Goal: Information Seeking & Learning: Learn about a topic

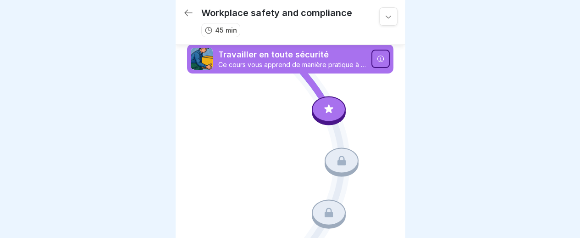
click at [326, 107] on icon at bounding box center [329, 109] width 12 height 12
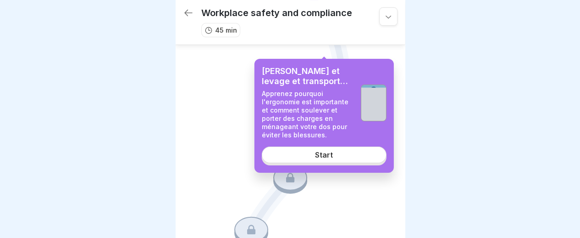
scroll to position [92, 0]
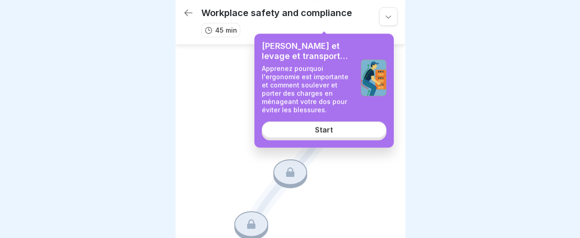
click at [329, 129] on div "Start" at bounding box center [324, 130] width 18 height 8
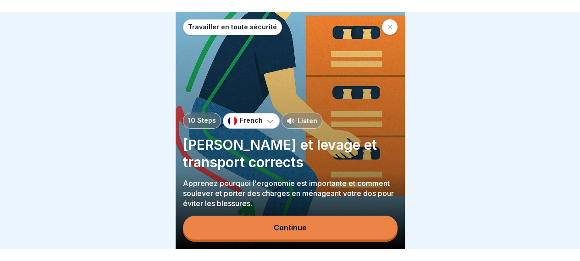
scroll to position [7, 0]
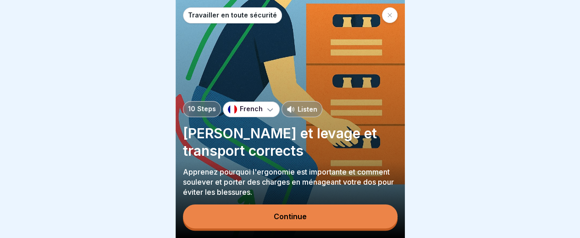
click at [316, 213] on button "Continue" at bounding box center [290, 216] width 215 height 24
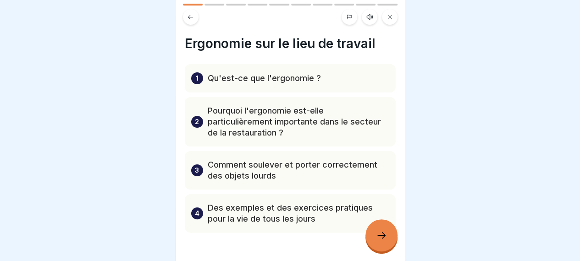
scroll to position [0, 0]
click at [382, 237] on icon at bounding box center [381, 235] width 11 height 11
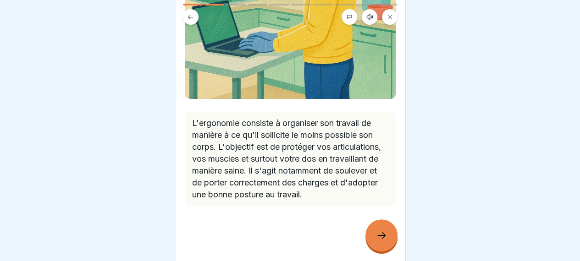
scroll to position [7, 0]
click at [385, 236] on icon at bounding box center [381, 235] width 11 height 11
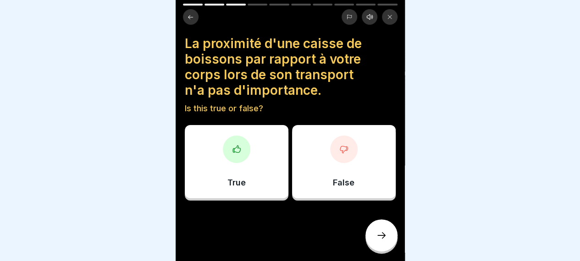
click at [341, 151] on div at bounding box center [344, 150] width 28 height 28
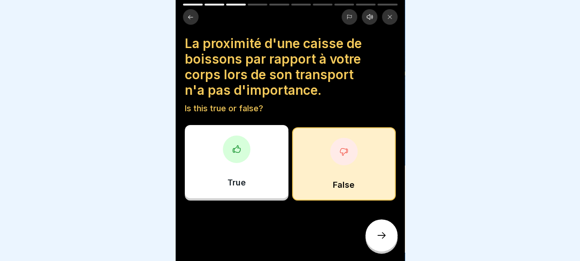
click at [378, 237] on div at bounding box center [382, 236] width 32 height 32
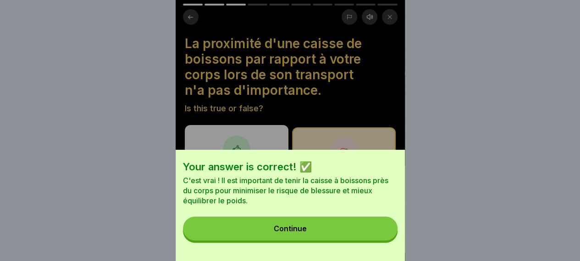
click at [303, 233] on div "Continue" at bounding box center [290, 229] width 33 height 8
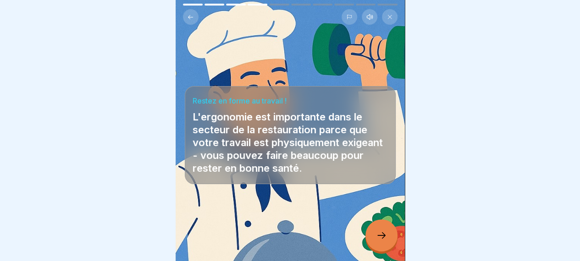
click at [384, 233] on icon at bounding box center [381, 235] width 11 height 11
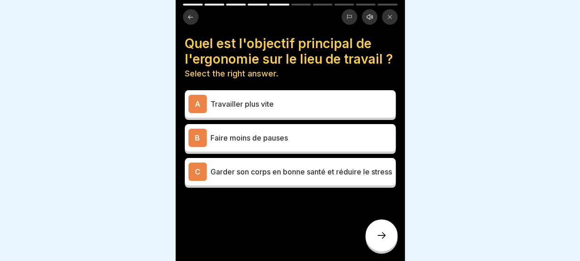
click at [303, 178] on p "Garder son corps en bonne santé et réduire le stress" at bounding box center [302, 171] width 182 height 11
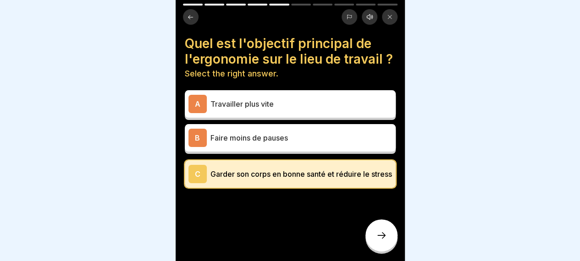
click at [385, 234] on icon at bounding box center [381, 235] width 11 height 11
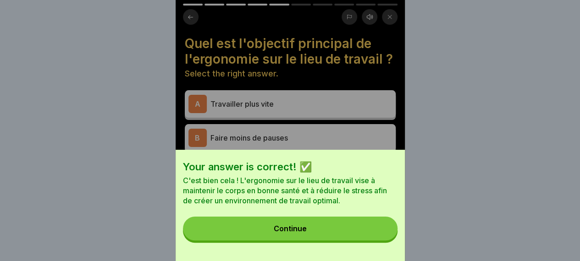
click at [299, 233] on div "Continue" at bounding box center [290, 229] width 33 height 8
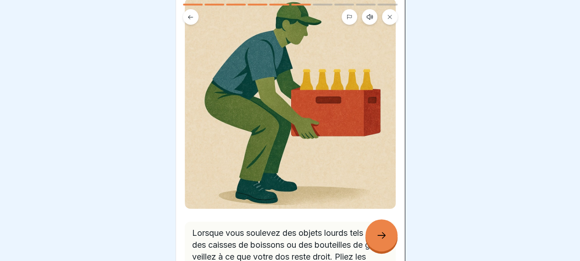
scroll to position [200, 0]
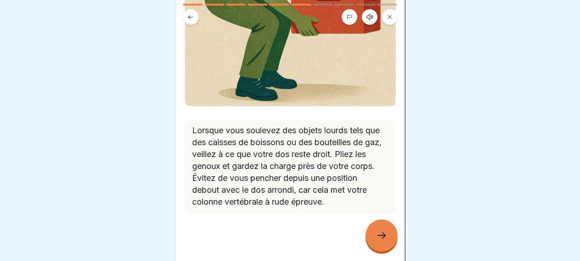
click at [377, 229] on div at bounding box center [382, 236] width 32 height 32
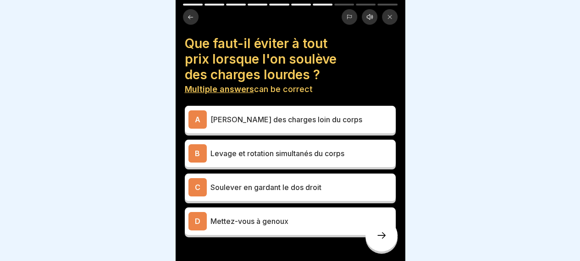
click at [264, 114] on p "[PERSON_NAME] des charges loin du corps" at bounding box center [302, 119] width 182 height 11
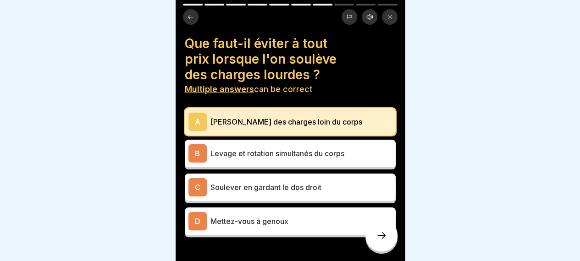
click at [239, 148] on p "Levage et rotation simultanés du corps" at bounding box center [302, 153] width 182 height 11
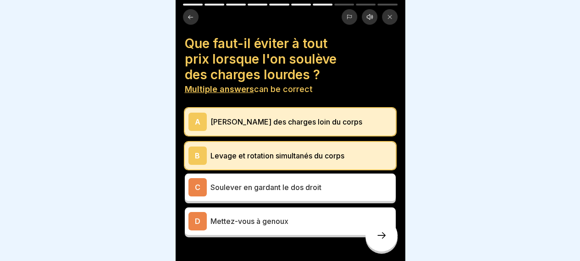
click at [255, 216] on p "Mettez-vous à genoux" at bounding box center [302, 221] width 182 height 11
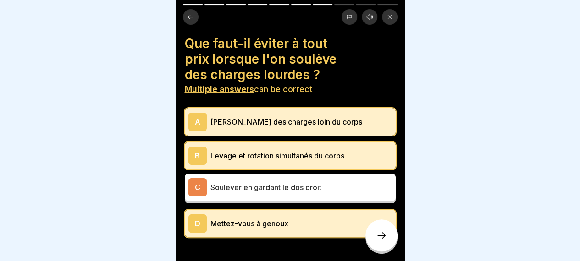
click at [377, 237] on div at bounding box center [382, 236] width 32 height 32
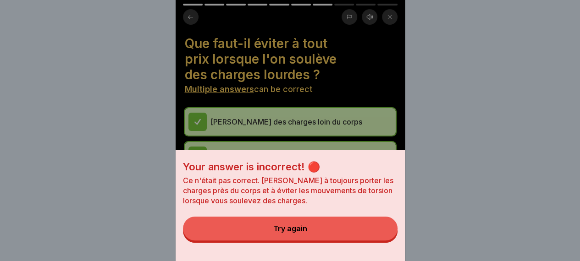
click at [294, 233] on div "Try again" at bounding box center [290, 229] width 34 height 8
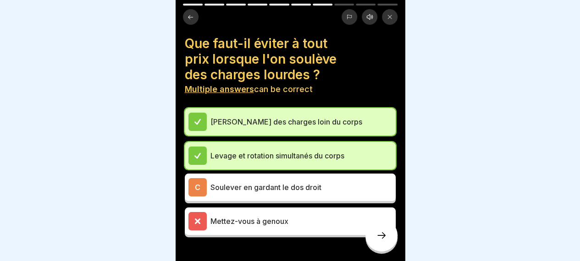
click at [378, 236] on icon at bounding box center [381, 235] width 11 height 11
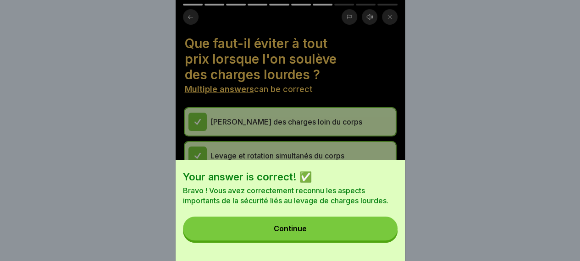
click at [313, 235] on button "Continue" at bounding box center [290, 229] width 215 height 24
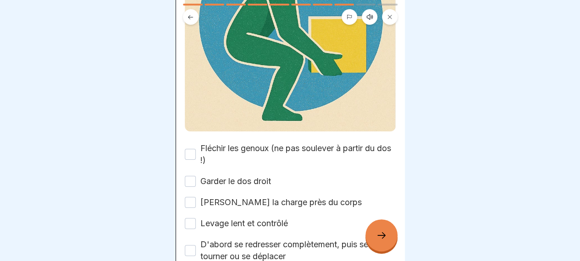
scroll to position [183, 0]
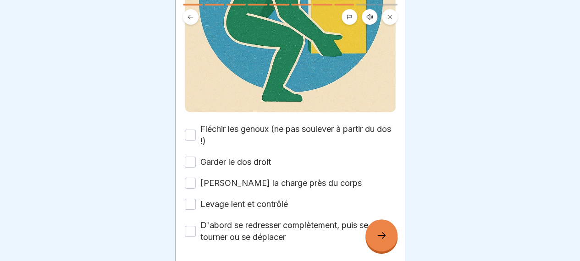
click at [196, 156] on div "Garder le dos droit" at bounding box center [228, 162] width 86 height 12
click at [193, 157] on button "Garder le dos droit" at bounding box center [190, 162] width 11 height 11
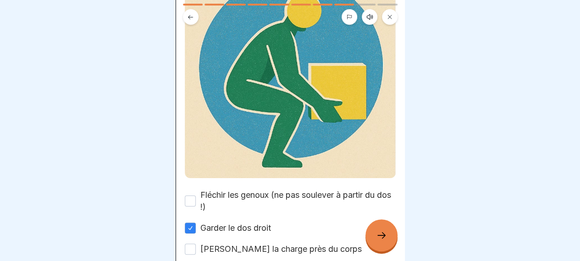
scroll to position [138, 0]
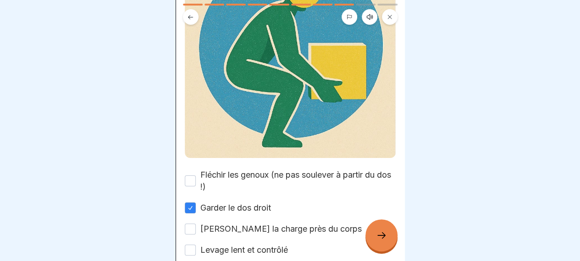
click at [195, 176] on button "Fléchir les genoux (ne pas soulever à partir du dos !)" at bounding box center [190, 181] width 11 height 11
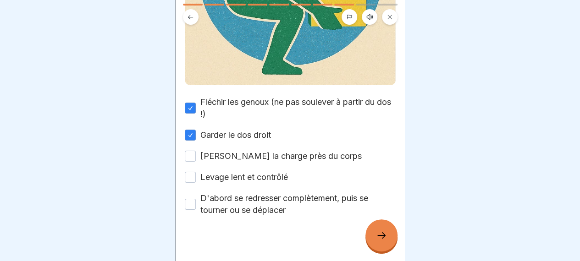
scroll to position [213, 0]
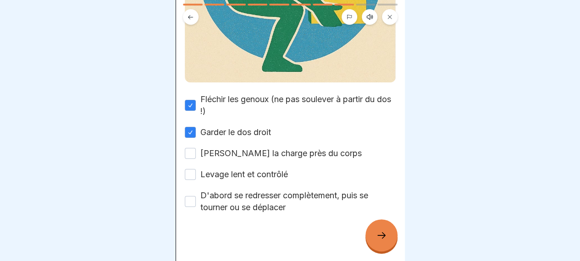
click at [190, 148] on button "[PERSON_NAME] la charge près du corps" at bounding box center [190, 153] width 11 height 11
click at [196, 170] on div "Levage lent et contrôlé" at bounding box center [236, 175] width 103 height 12
click at [194, 196] on button "D'abord se redresser complètement, puis se tourner ou se déplacer" at bounding box center [190, 201] width 11 height 11
click at [178, 183] on div "Un lifting correct en 5 étapes : Please tick all boxes to continue. Fléchir les…" at bounding box center [290, 130] width 229 height 261
click at [190, 172] on div "Fléchir les genoux (ne pas soulever à partir du dos !) Garder le dos droit [PER…" at bounding box center [290, 154] width 211 height 120
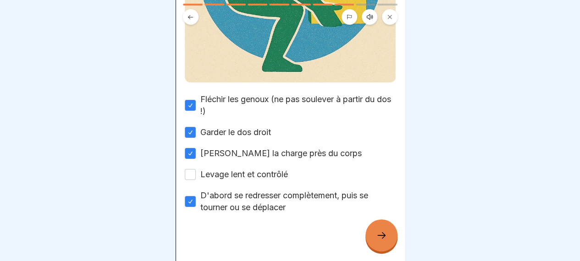
click at [192, 169] on button "Levage lent et contrôlé" at bounding box center [190, 174] width 11 height 11
click at [373, 237] on div at bounding box center [382, 236] width 32 height 32
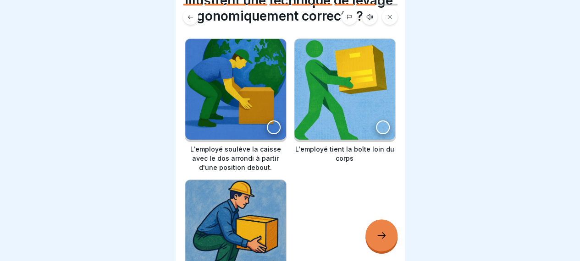
scroll to position [138, 0]
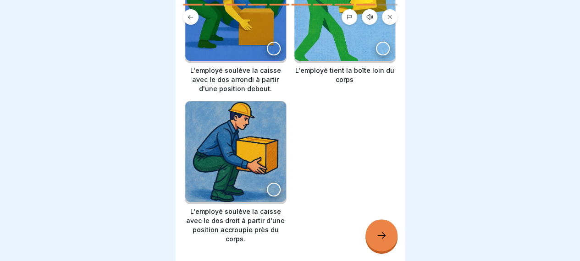
click at [270, 193] on div at bounding box center [274, 190] width 14 height 14
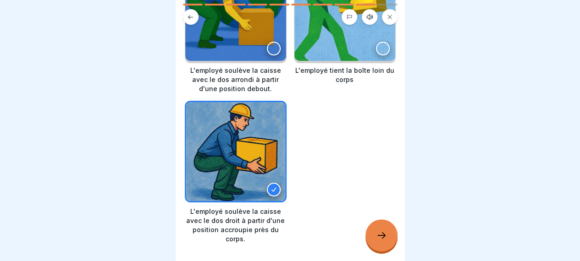
click at [379, 237] on icon at bounding box center [381, 235] width 11 height 11
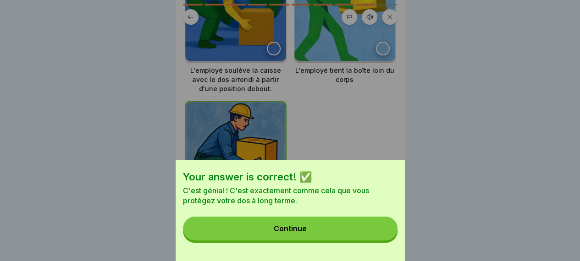
click at [287, 229] on button "Continue" at bounding box center [290, 229] width 215 height 24
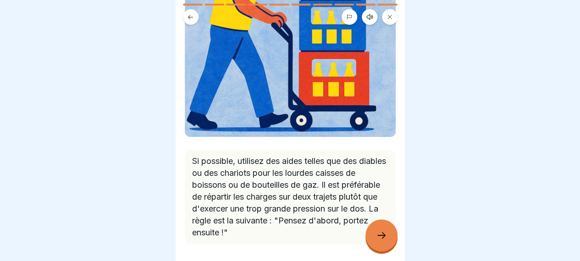
scroll to position [200, 0]
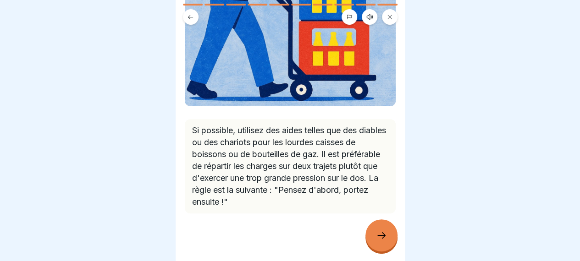
click at [383, 237] on icon at bounding box center [381, 235] width 11 height 11
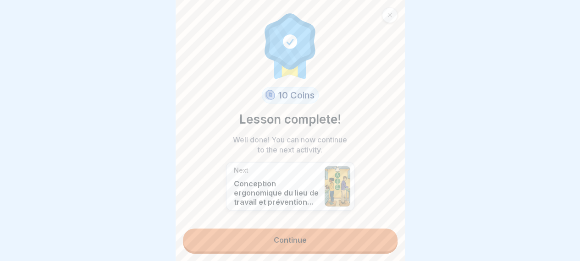
click at [292, 237] on link "Continue" at bounding box center [290, 240] width 215 height 23
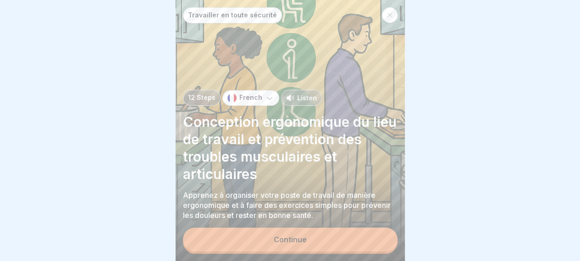
scroll to position [7, 0]
click at [300, 237] on div "Continue" at bounding box center [290, 240] width 33 height 8
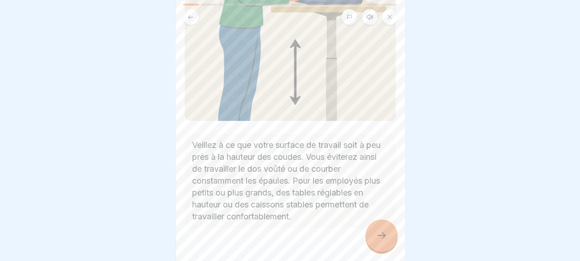
scroll to position [210, 0]
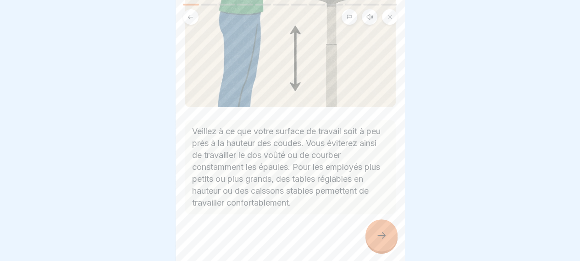
click at [376, 237] on icon at bounding box center [381, 235] width 11 height 11
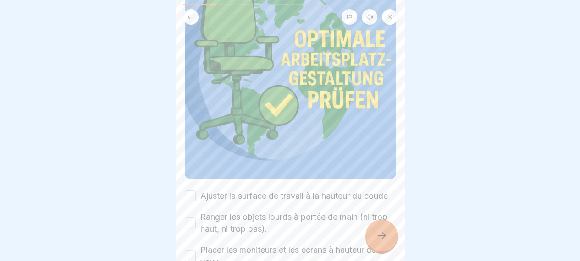
scroll to position [183, 0]
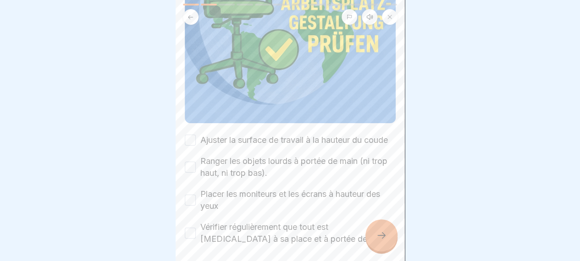
click at [193, 135] on button "Ajuster la surface de travail à la hauteur du coude" at bounding box center [190, 140] width 11 height 11
click at [193, 165] on button "Ranger les objets lourds à portée de main (ni trop haut, ni trop bas)." at bounding box center [190, 167] width 11 height 11
click at [194, 201] on button "Placer les moniteurs et les écrans à hauteur des yeux" at bounding box center [190, 200] width 11 height 11
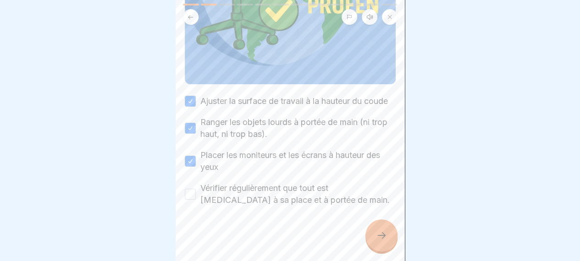
click at [194, 189] on button "Vérifier régulièrement que tout est [MEDICAL_DATA] à sa place et à portée de ma…" at bounding box center [190, 194] width 11 height 11
click at [383, 237] on icon at bounding box center [381, 235] width 11 height 11
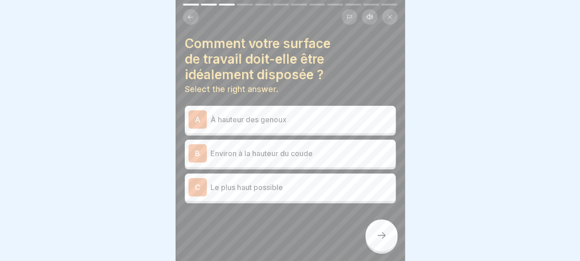
click at [229, 148] on p "Environ à la hauteur du coude" at bounding box center [302, 153] width 182 height 11
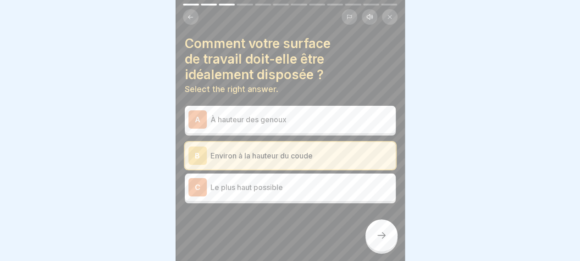
click at [384, 237] on icon at bounding box center [381, 235] width 11 height 11
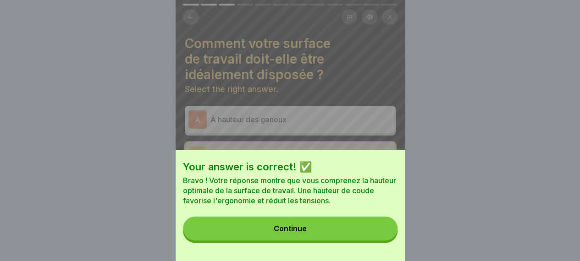
click at [302, 233] on div "Continue" at bounding box center [290, 229] width 33 height 8
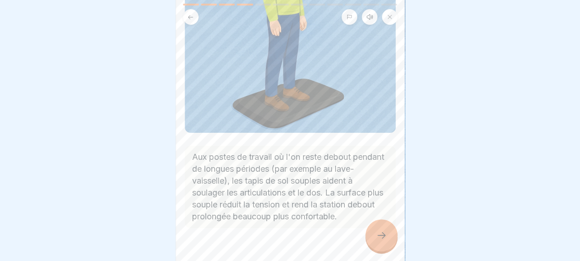
scroll to position [172, 0]
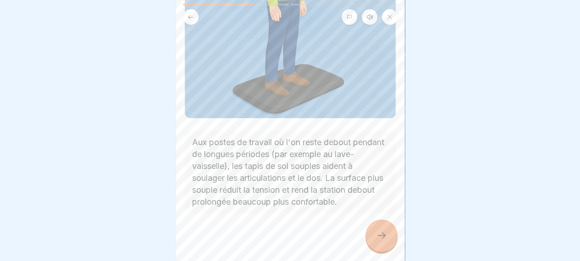
click at [383, 237] on icon at bounding box center [381, 235] width 11 height 11
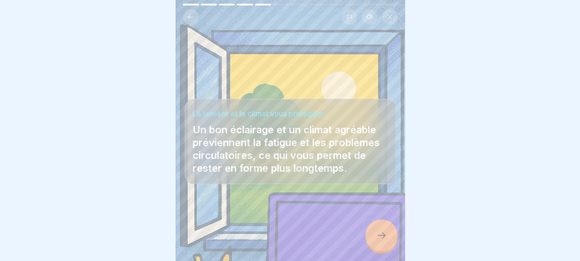
scroll to position [7, 0]
click at [374, 237] on div at bounding box center [382, 236] width 32 height 32
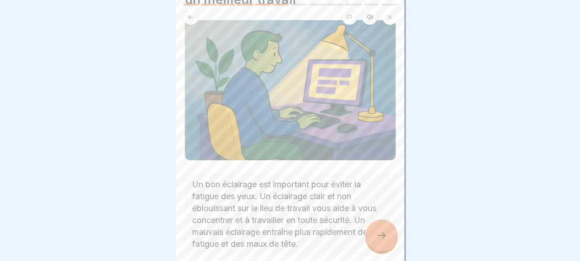
scroll to position [105, 0]
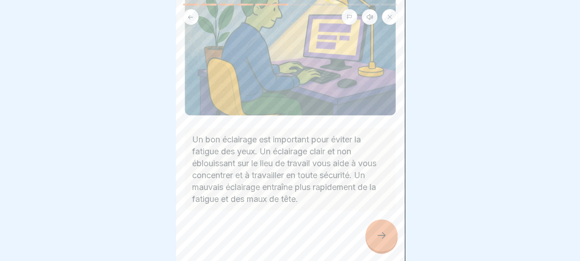
click at [386, 237] on div at bounding box center [382, 236] width 32 height 32
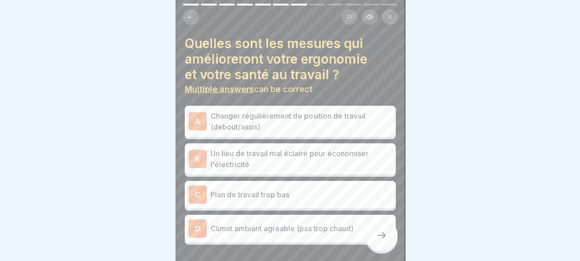
click at [272, 223] on p "Climat ambiant agréable (pas trop chaud)" at bounding box center [302, 228] width 182 height 11
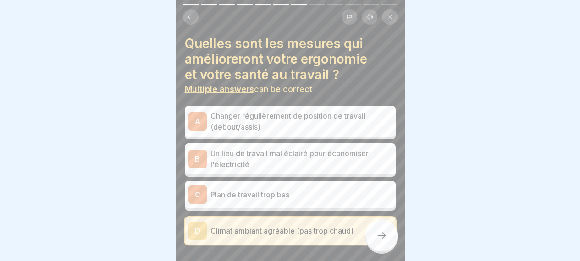
click at [274, 111] on p "Changer régulièrement de position de travail (debout/assis)" at bounding box center [302, 122] width 182 height 22
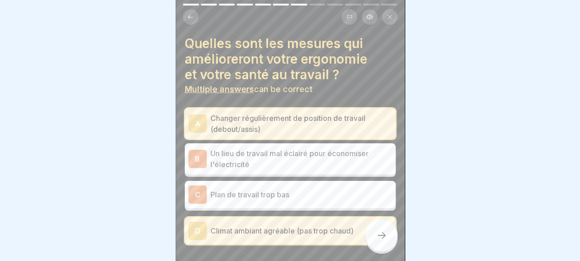
click at [379, 237] on icon at bounding box center [381, 235] width 11 height 11
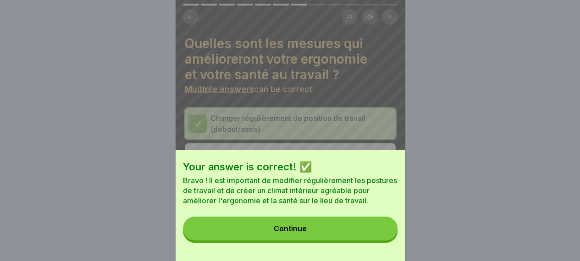
click at [339, 236] on button "Continue" at bounding box center [290, 229] width 215 height 24
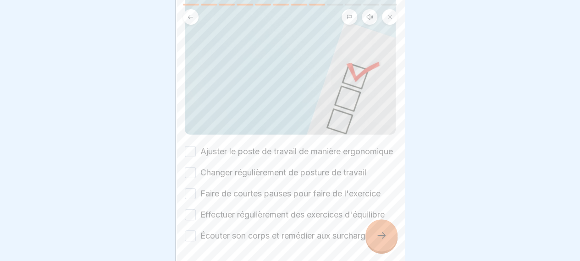
scroll to position [138, 0]
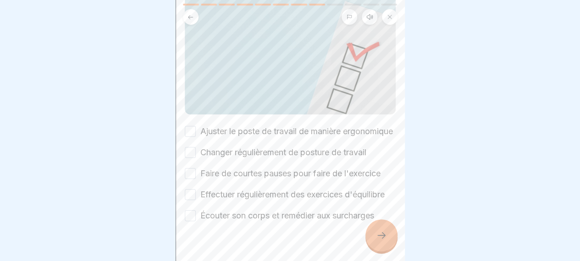
click at [194, 127] on button "Ajuster le poste de travail de manière ergonomique" at bounding box center [190, 131] width 11 height 11
click at [195, 153] on div "Changer régulièrement de posture de travail" at bounding box center [276, 153] width 182 height 12
click at [193, 175] on button "Faire de courtes pauses pour faire de l'exercice" at bounding box center [190, 173] width 11 height 11
click at [191, 200] on button "Effectuer régulièrement des exercices d'équilibre" at bounding box center [190, 194] width 11 height 11
click at [192, 222] on button "Écouter son corps et remédier aux surcharges" at bounding box center [190, 216] width 11 height 11
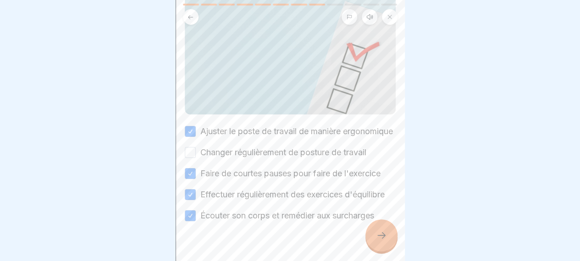
click at [390, 237] on div at bounding box center [382, 236] width 32 height 32
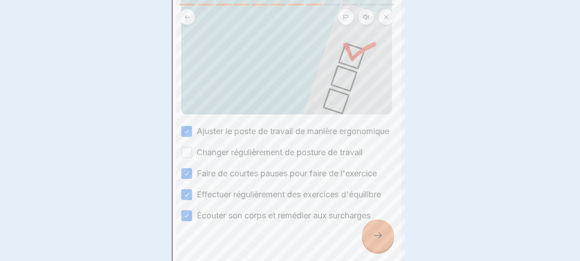
scroll to position [0, 0]
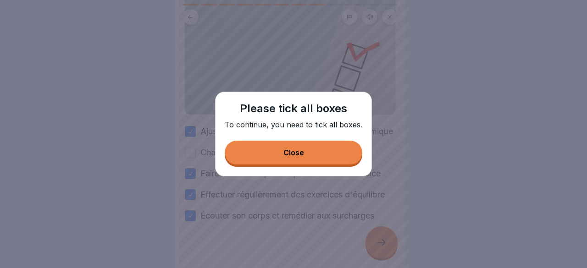
click at [300, 154] on div "Close" at bounding box center [293, 153] width 21 height 8
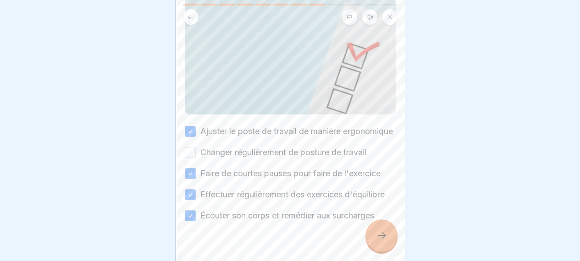
scroll to position [172, 0]
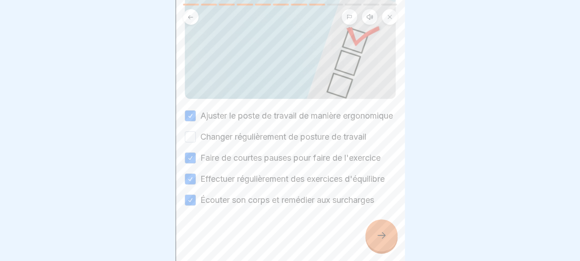
click at [194, 132] on button "Changer régulièrement de posture de travail" at bounding box center [190, 137] width 11 height 11
click at [377, 237] on icon at bounding box center [381, 235] width 11 height 11
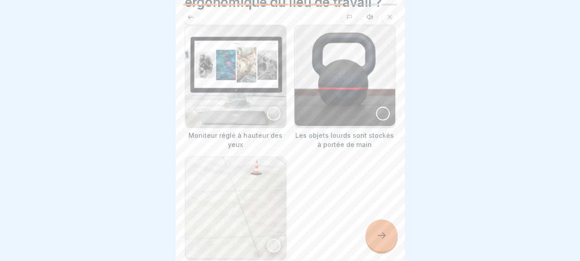
scroll to position [92, 0]
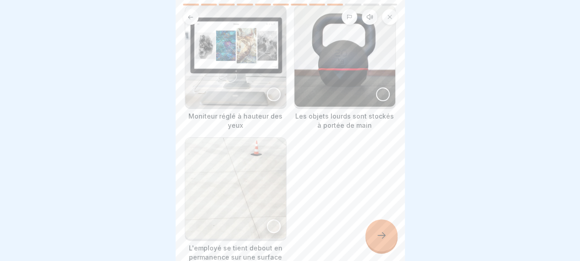
click at [272, 93] on div at bounding box center [274, 95] width 14 height 14
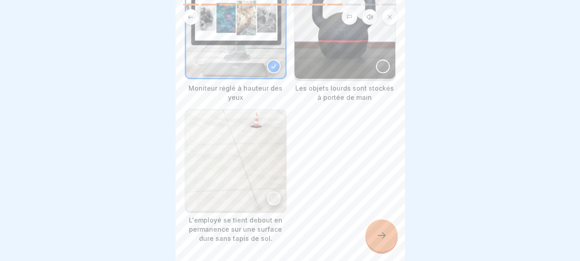
scroll to position [138, 0]
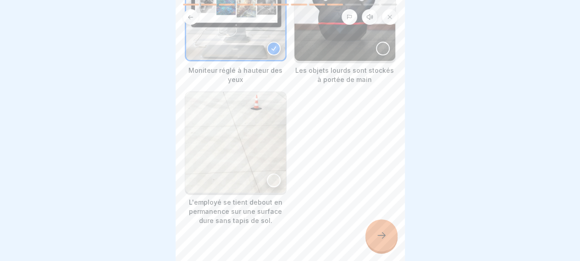
click at [377, 237] on icon at bounding box center [381, 235] width 11 height 11
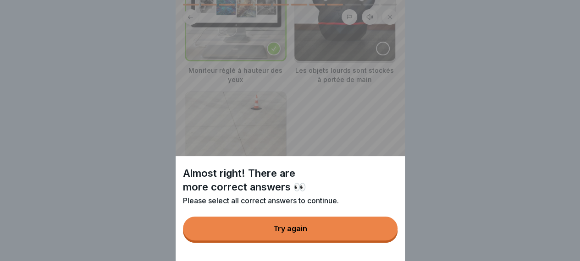
click at [317, 237] on button "Try again" at bounding box center [290, 229] width 215 height 24
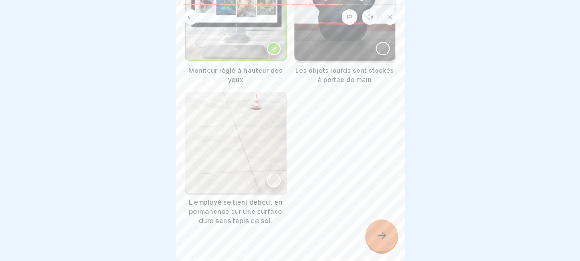
click at [385, 48] on img at bounding box center [344, 10] width 101 height 101
click at [384, 237] on icon at bounding box center [381, 235] width 11 height 11
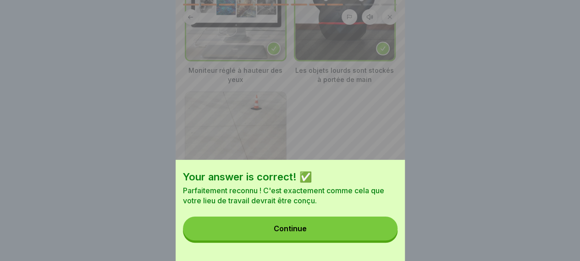
click at [359, 237] on button "Continue" at bounding box center [290, 229] width 215 height 24
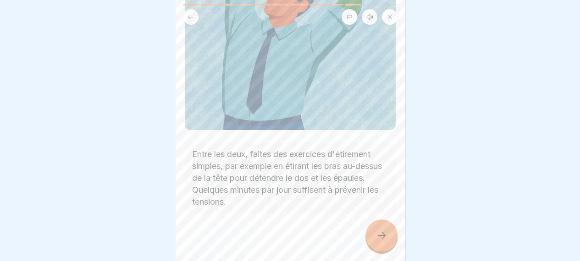
scroll to position [7, 0]
click at [392, 236] on div at bounding box center [382, 236] width 32 height 32
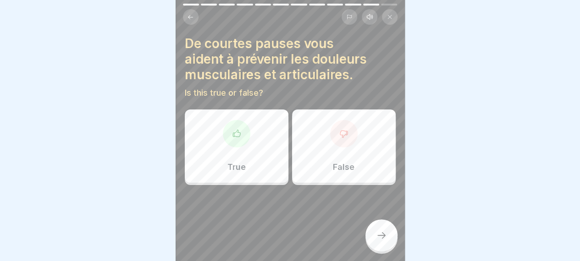
click at [236, 136] on div at bounding box center [237, 134] width 28 height 28
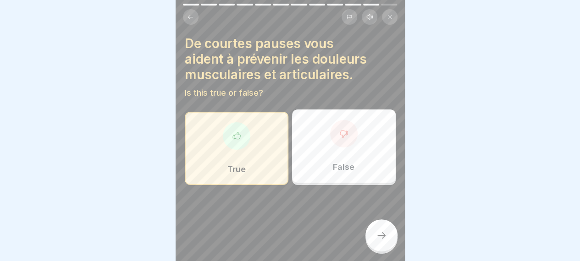
click at [386, 237] on icon at bounding box center [381, 235] width 11 height 11
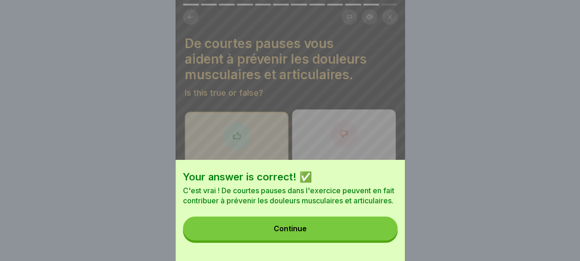
click at [321, 237] on button "Continue" at bounding box center [290, 229] width 215 height 24
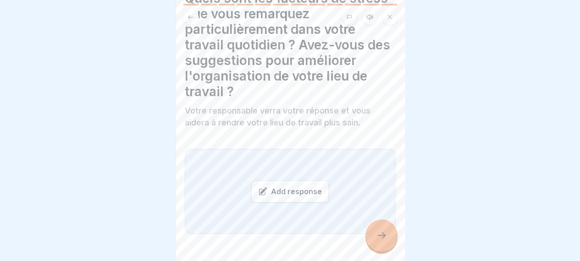
scroll to position [0, 0]
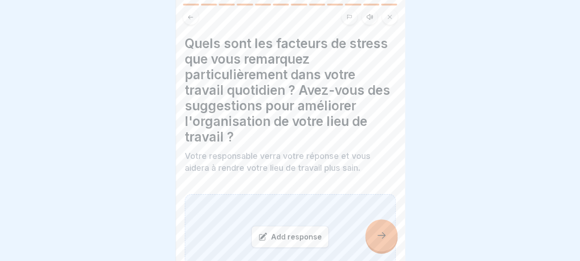
click at [271, 231] on div "Add response" at bounding box center [290, 237] width 78 height 22
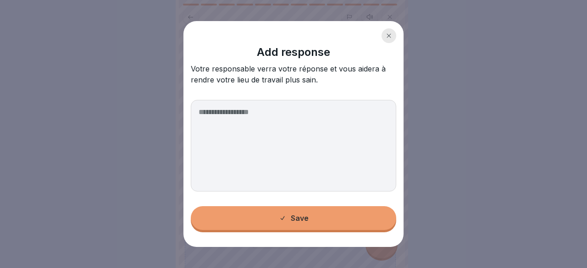
click at [228, 116] on textarea at bounding box center [293, 146] width 205 height 92
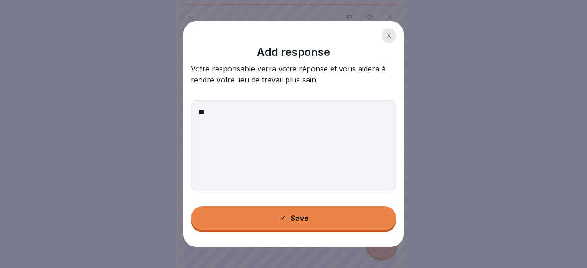
type textarea "*"
type textarea "**********"
click at [318, 222] on button "Save" at bounding box center [293, 218] width 205 height 24
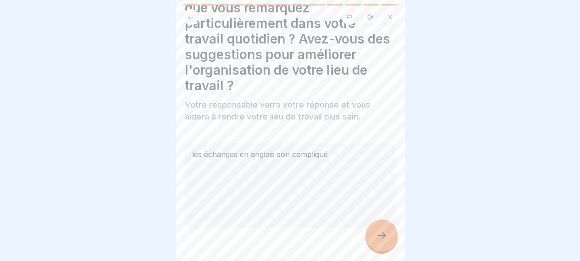
scroll to position [73, 0]
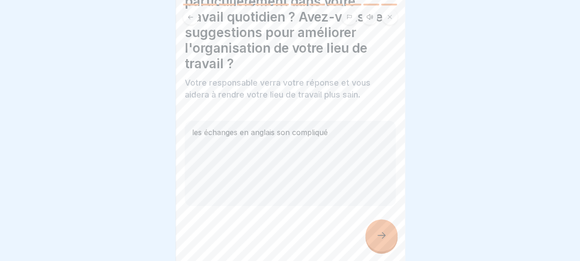
click at [380, 237] on icon at bounding box center [381, 235] width 11 height 11
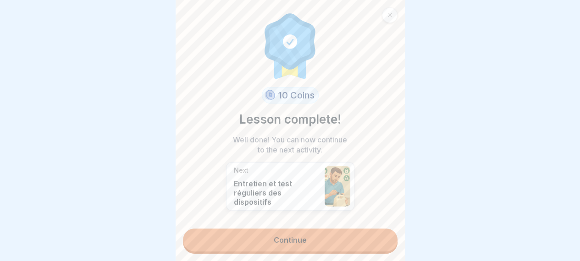
click at [304, 237] on link "Continue" at bounding box center [290, 240] width 215 height 23
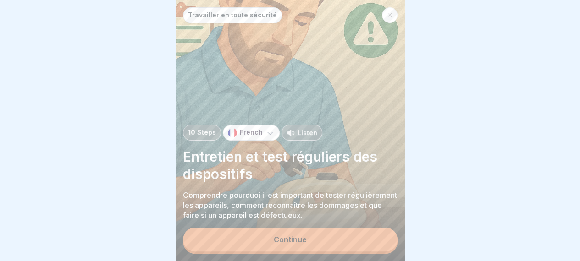
scroll to position [7, 0]
click at [301, 237] on div "Continue" at bounding box center [290, 240] width 33 height 8
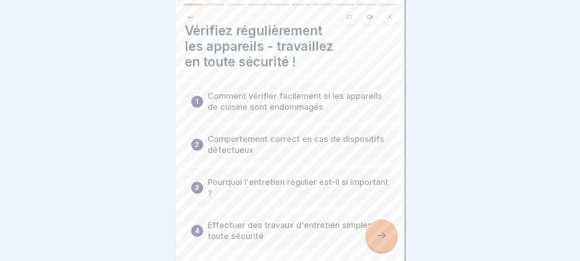
scroll to position [46, 0]
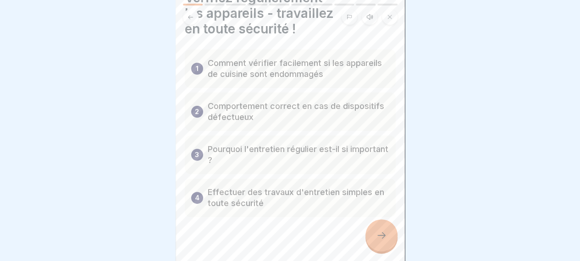
click at [373, 233] on div at bounding box center [382, 236] width 32 height 32
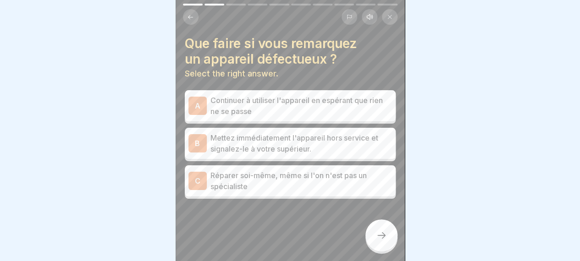
click at [267, 139] on p "Mettez immédiatement l'appareil hors service et signalez-le à votre supérieur." at bounding box center [302, 144] width 182 height 22
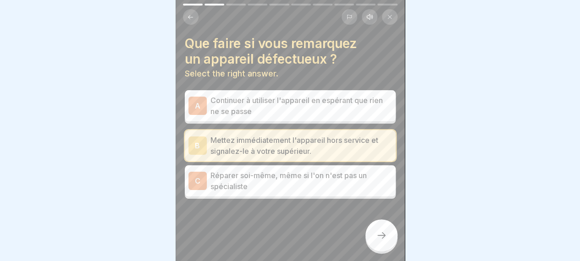
click at [383, 233] on icon at bounding box center [381, 235] width 11 height 11
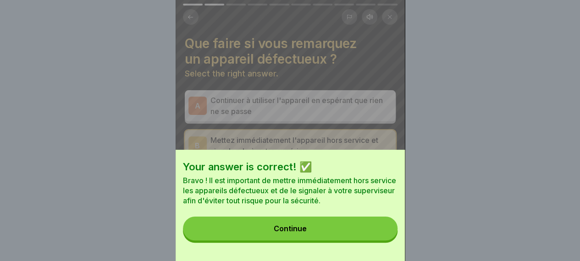
click at [303, 233] on button "Continue" at bounding box center [290, 229] width 215 height 24
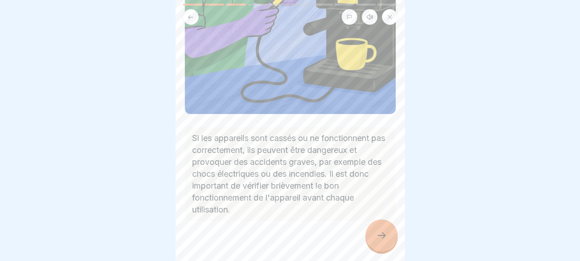
scroll to position [200, 0]
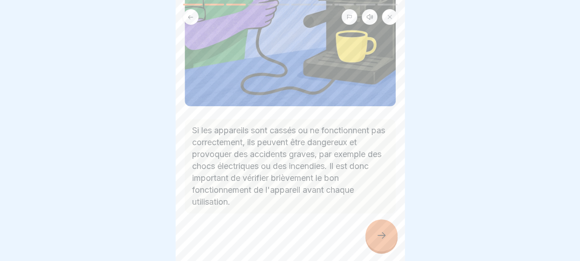
click at [385, 237] on icon at bounding box center [381, 235] width 11 height 11
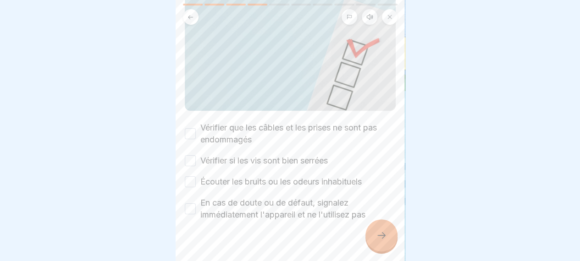
scroll to position [135, 0]
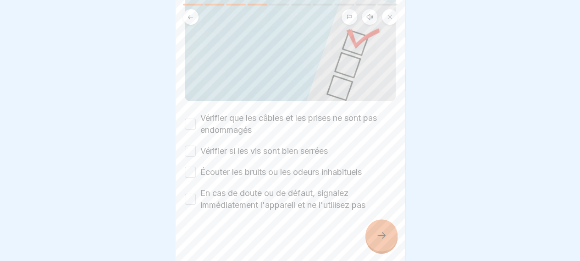
click at [190, 119] on button "Vérifier que les câbles et les prises ne sont pas endommagés" at bounding box center [190, 124] width 11 height 11
click at [196, 145] on div "Vérifier si les vis sont bien serrées" at bounding box center [256, 151] width 143 height 12
click at [192, 146] on button "Vérifier si les vis sont bien serrées" at bounding box center [190, 151] width 11 height 11
click at [191, 167] on button "Écouter les bruits ou les odeurs inhabituels" at bounding box center [190, 172] width 11 height 11
drag, startPoint x: 194, startPoint y: 192, endPoint x: 204, endPoint y: 192, distance: 10.1
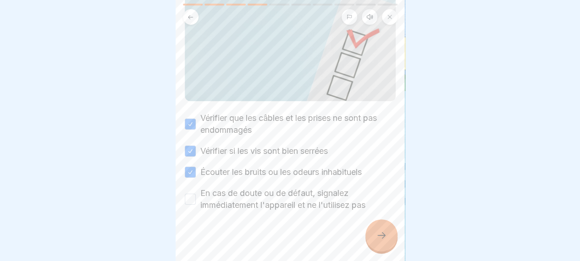
click at [194, 194] on button "En cas de doute ou de défaut, signalez immédiatement l'appareil et ne l'utilise…" at bounding box center [190, 199] width 11 height 11
click at [384, 232] on icon at bounding box center [381, 235] width 11 height 11
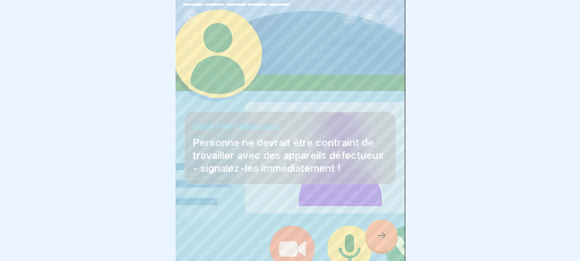
click at [383, 236] on icon at bounding box center [381, 235] width 11 height 11
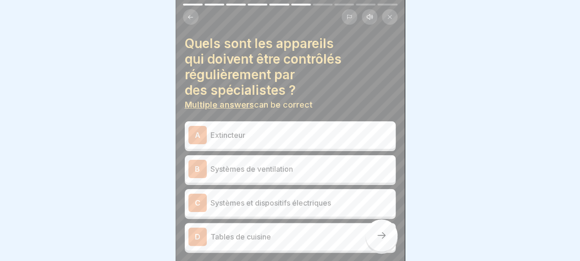
click at [217, 130] on p "Extincteur" at bounding box center [302, 135] width 182 height 11
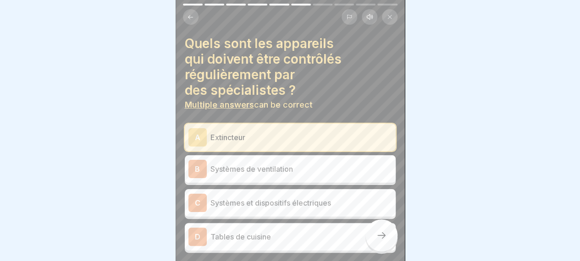
click at [238, 164] on p "Systèmes de ventilation" at bounding box center [302, 169] width 182 height 11
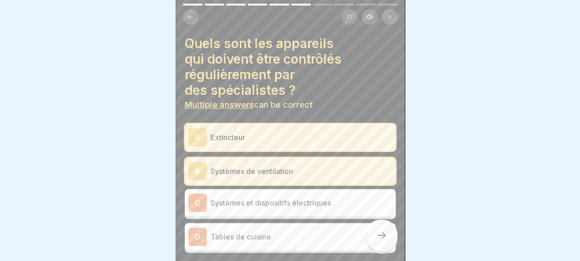
click at [276, 198] on p "Systèmes et dispositifs électriques" at bounding box center [302, 203] width 182 height 11
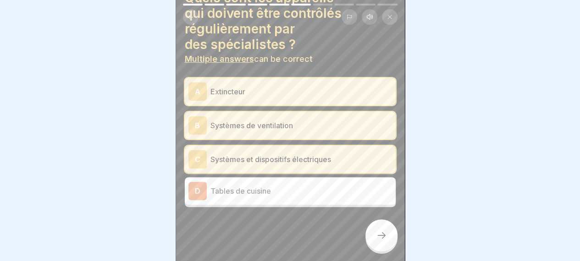
scroll to position [46, 0]
click at [383, 235] on icon at bounding box center [381, 236] width 8 height 6
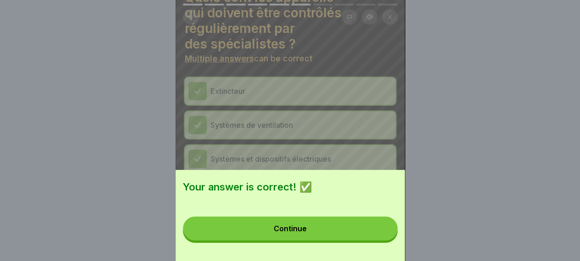
click at [306, 233] on div "Continue" at bounding box center [290, 229] width 33 height 8
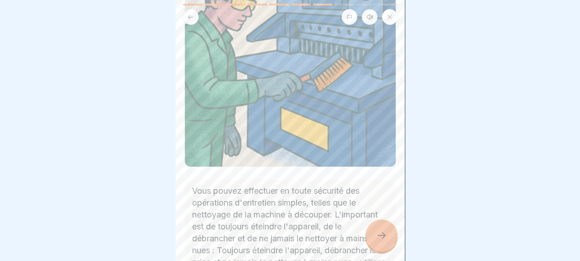
scroll to position [229, 0]
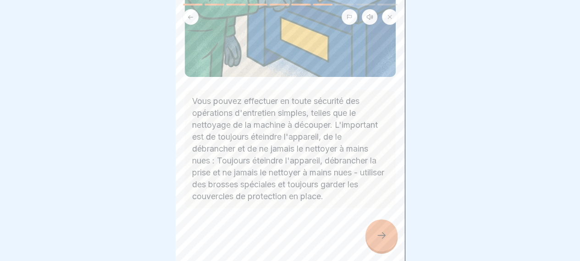
click at [372, 234] on div at bounding box center [382, 236] width 32 height 32
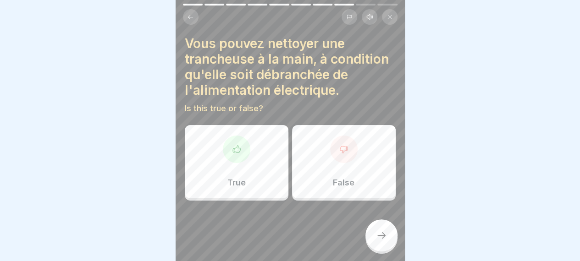
click at [233, 158] on div "True" at bounding box center [237, 161] width 104 height 73
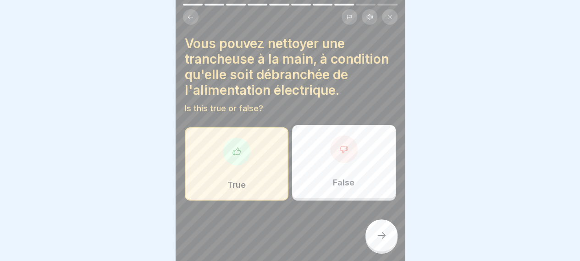
click at [383, 237] on icon at bounding box center [381, 235] width 11 height 11
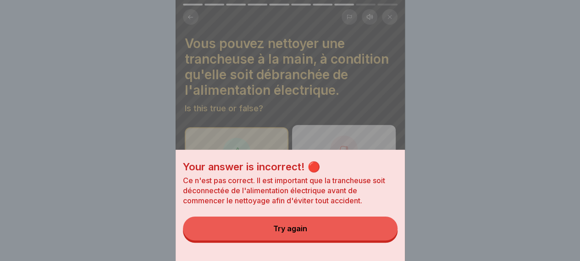
click at [318, 235] on button "Try again" at bounding box center [290, 229] width 215 height 24
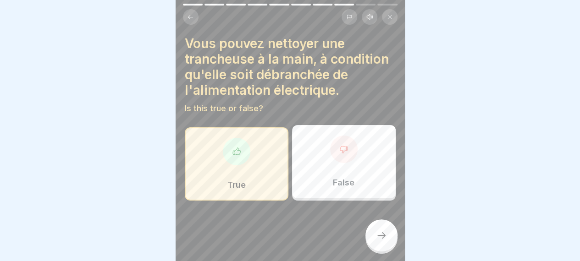
click at [362, 155] on div "False" at bounding box center [344, 161] width 104 height 73
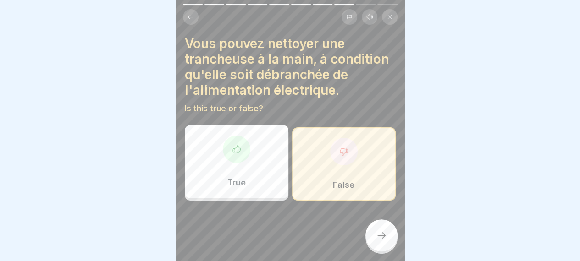
click at [389, 237] on div at bounding box center [382, 236] width 32 height 32
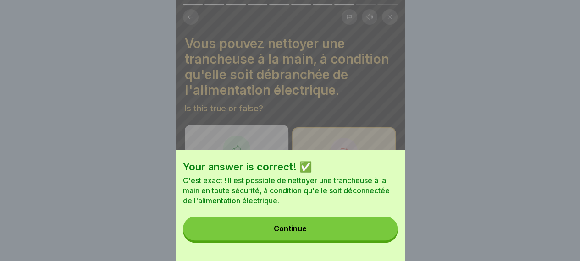
click at [323, 234] on button "Continue" at bounding box center [290, 229] width 215 height 24
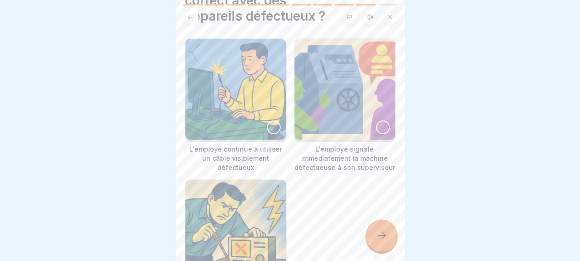
scroll to position [92, 0]
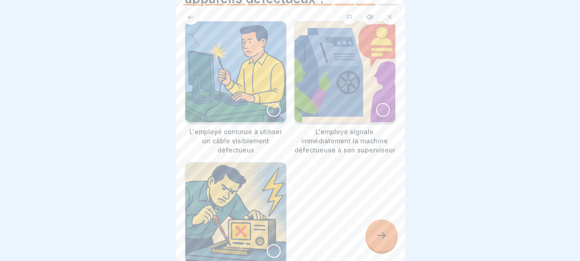
click at [377, 103] on div at bounding box center [383, 110] width 14 height 14
click at [383, 228] on div at bounding box center [382, 236] width 32 height 32
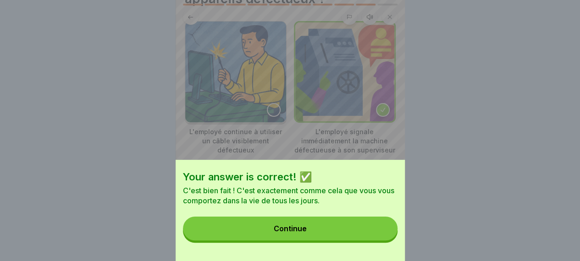
click at [327, 231] on button "Continue" at bounding box center [290, 229] width 215 height 24
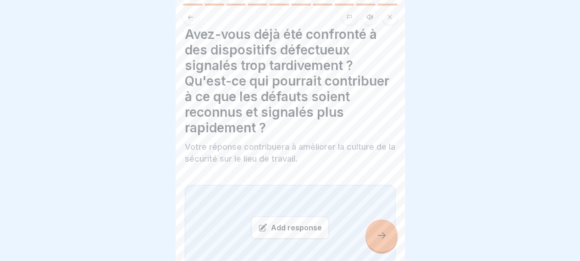
scroll to position [0, 0]
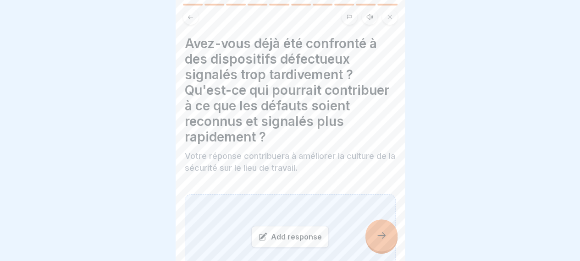
click at [272, 228] on div "Add response" at bounding box center [290, 237] width 78 height 22
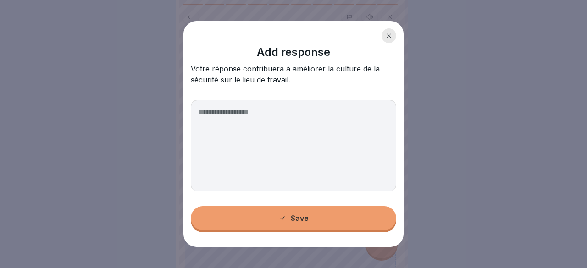
click at [209, 111] on textarea at bounding box center [293, 146] width 205 height 92
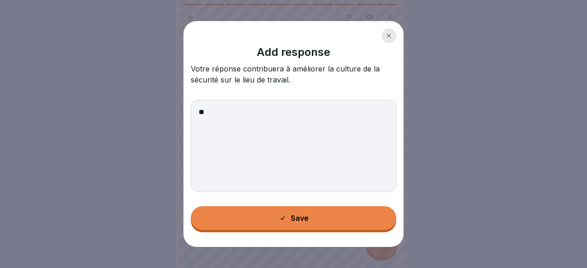
type textarea "*"
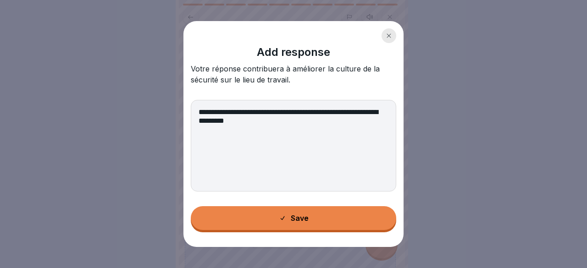
type textarea "**********"
click at [326, 225] on button "Save" at bounding box center [293, 218] width 205 height 24
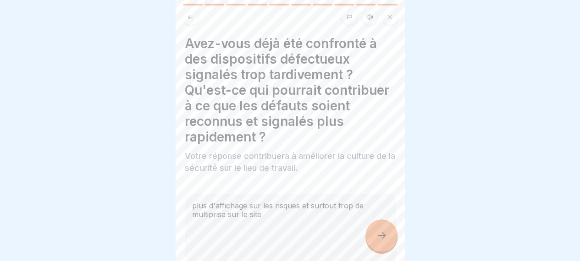
click at [375, 237] on div at bounding box center [382, 236] width 32 height 32
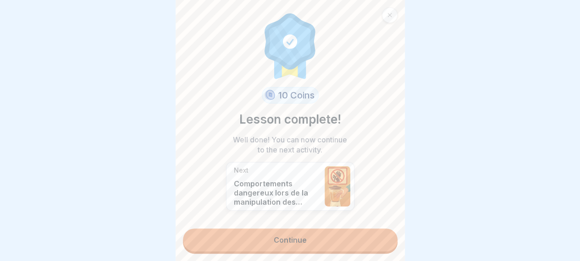
click at [286, 236] on link "Continue" at bounding box center [290, 240] width 215 height 23
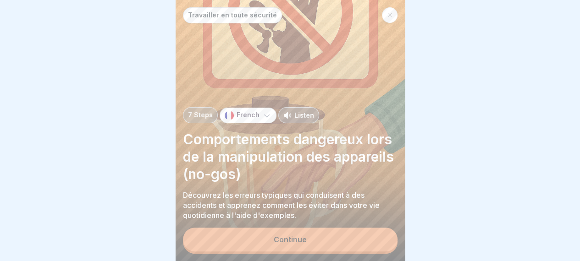
click at [304, 237] on div "Continue" at bounding box center [290, 240] width 33 height 8
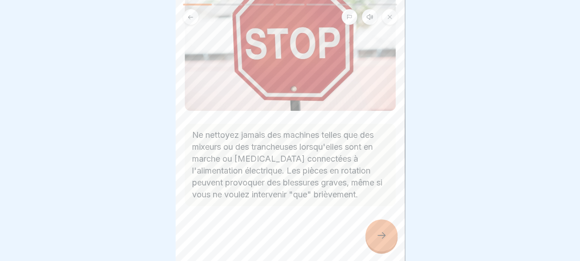
scroll to position [117, 0]
click at [379, 237] on icon at bounding box center [381, 235] width 11 height 11
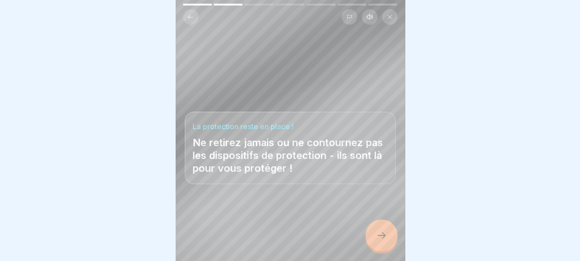
scroll to position [7, 0]
click at [382, 234] on icon at bounding box center [381, 235] width 11 height 11
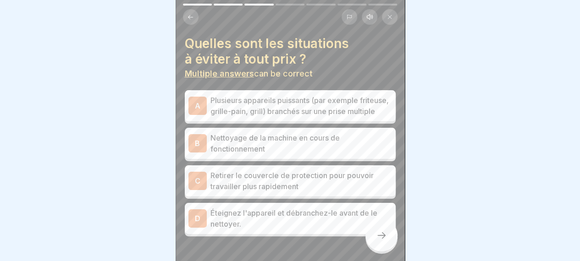
click at [237, 102] on p "Plusieurs appareils puissants (par exemple friteuse, grille-pain, grill) branch…" at bounding box center [302, 106] width 182 height 22
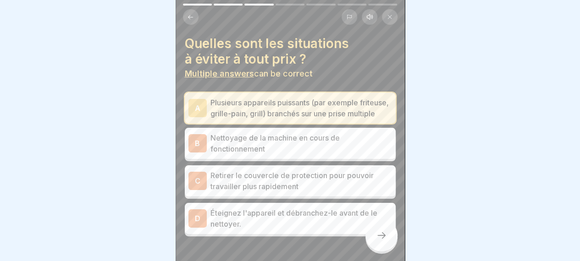
click at [239, 151] on p "Nettoyage de la machine en cours de fonctionnement" at bounding box center [302, 144] width 182 height 22
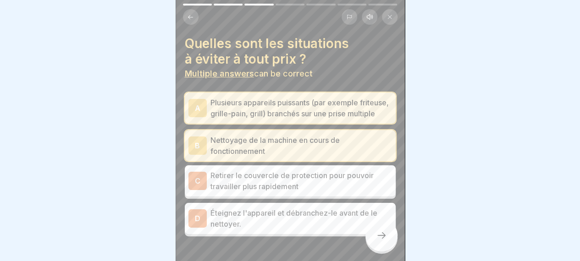
click at [289, 187] on p "Retirer le couvercle de protection pour pouvoir travailler plus rapidement" at bounding box center [302, 181] width 182 height 22
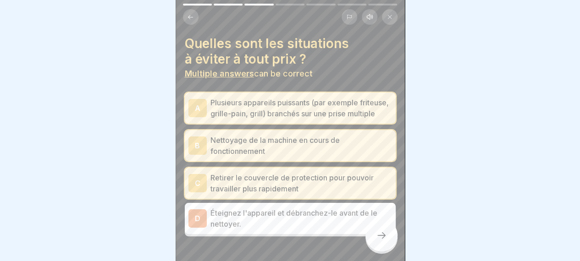
click at [391, 237] on div at bounding box center [382, 236] width 32 height 32
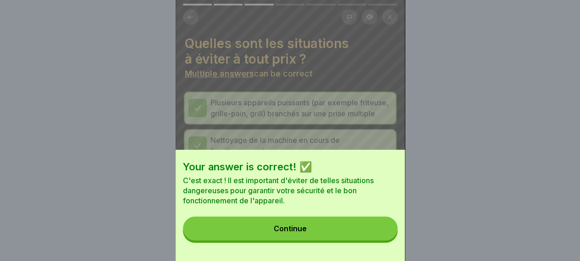
click at [325, 232] on button "Continue" at bounding box center [290, 229] width 215 height 24
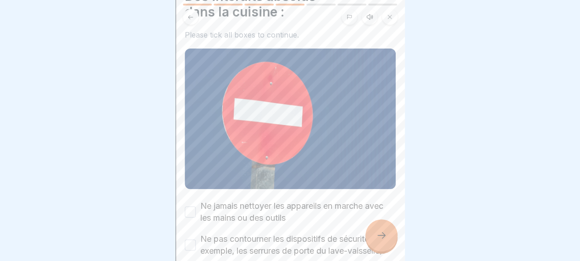
scroll to position [92, 0]
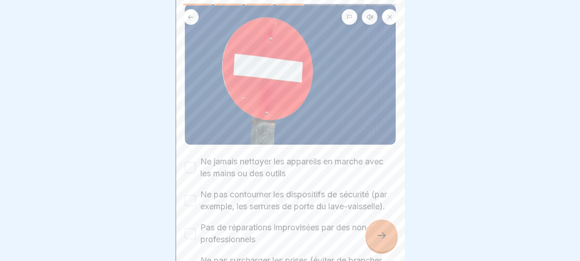
click at [193, 162] on button "Ne jamais nettoyer les appareils en marche avec les mains ou des outils" at bounding box center [190, 167] width 11 height 11
click at [191, 195] on button "Ne pas contourner les dispositifs de sécurité (par exemple, les serrures de por…" at bounding box center [190, 200] width 11 height 11
drag, startPoint x: 190, startPoint y: 233, endPoint x: 195, endPoint y: 234, distance: 5.1
click at [191, 233] on button "Pas de réparations improvisées par des non-professionnels" at bounding box center [190, 233] width 11 height 11
click at [383, 235] on icon at bounding box center [381, 235] width 11 height 11
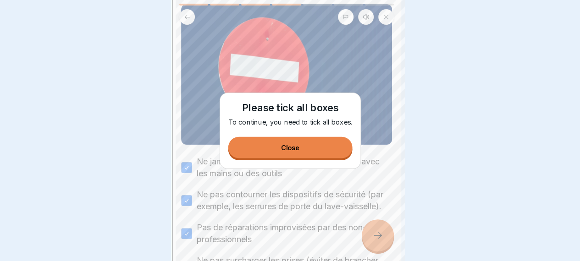
scroll to position [0, 0]
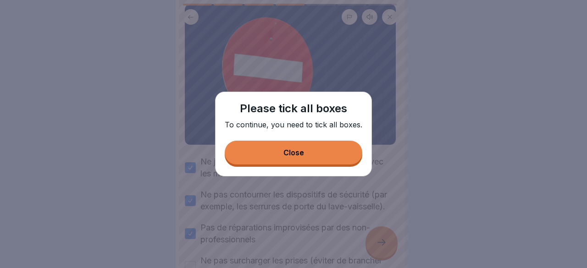
click at [326, 154] on button "Close" at bounding box center [294, 153] width 138 height 24
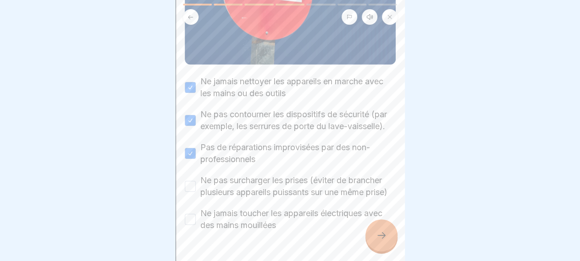
scroll to position [216, 0]
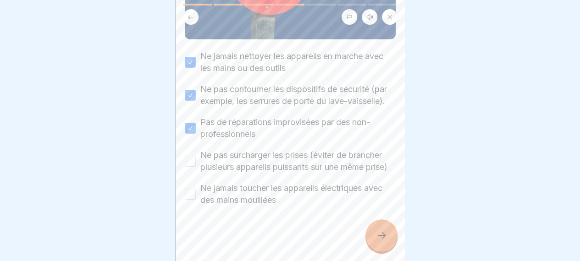
drag, startPoint x: 192, startPoint y: 159, endPoint x: 190, endPoint y: 168, distance: 9.7
click at [190, 160] on button "Ne pas surcharger les prises (éviter de brancher plusieurs appareils puissants …" at bounding box center [190, 161] width 11 height 11
click at [193, 195] on button "Ne jamais toucher les appareils électriques avec des mains mouillées" at bounding box center [190, 194] width 11 height 11
click at [389, 237] on div at bounding box center [382, 236] width 32 height 32
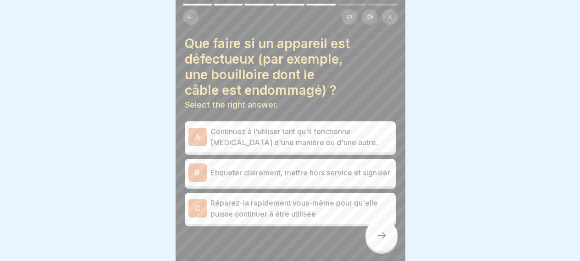
click at [235, 172] on p "Étiqueter clairement, mettre hors service et signaler" at bounding box center [302, 172] width 182 height 11
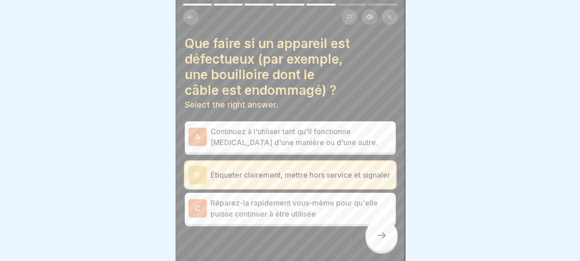
click at [383, 237] on icon at bounding box center [381, 235] width 11 height 11
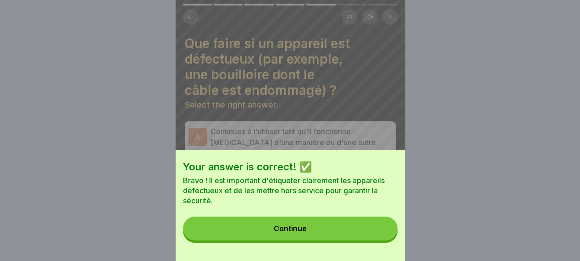
click at [316, 232] on button "Continue" at bounding box center [290, 229] width 215 height 24
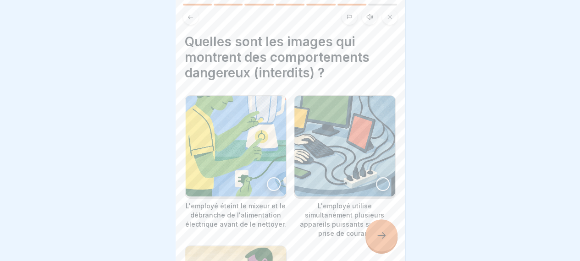
scroll to position [0, 0]
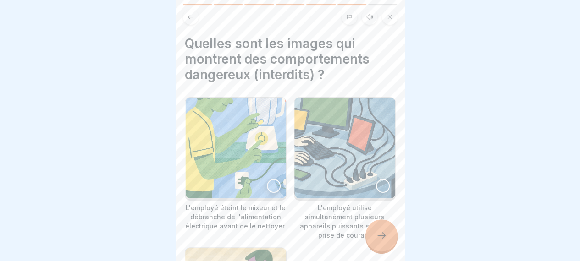
click at [377, 181] on div at bounding box center [383, 186] width 14 height 14
click at [270, 182] on div at bounding box center [274, 186] width 14 height 14
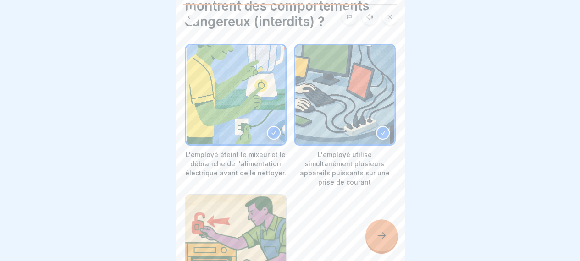
scroll to position [92, 0]
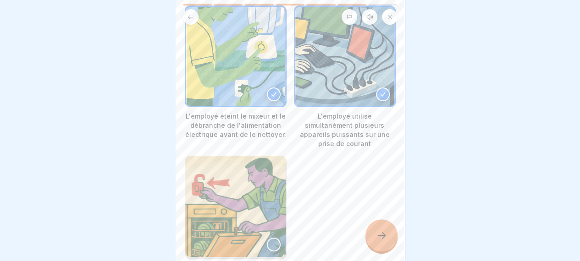
click at [381, 237] on icon at bounding box center [381, 235] width 11 height 11
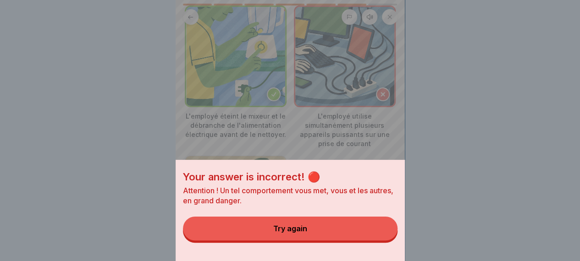
click at [303, 233] on div "Try again" at bounding box center [290, 229] width 34 height 8
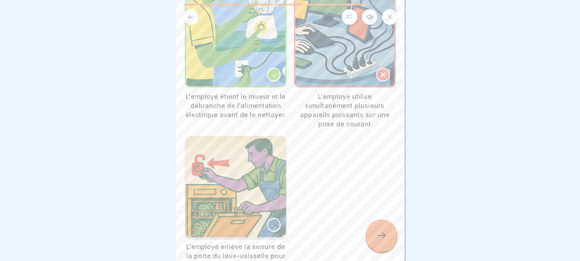
scroll to position [138, 0]
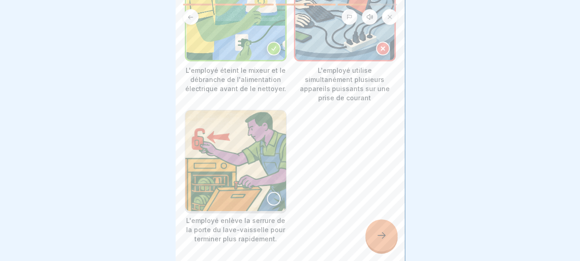
click at [272, 192] on div at bounding box center [274, 199] width 14 height 14
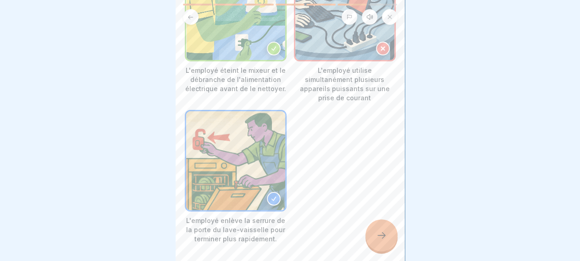
click at [377, 237] on icon at bounding box center [381, 235] width 11 height 11
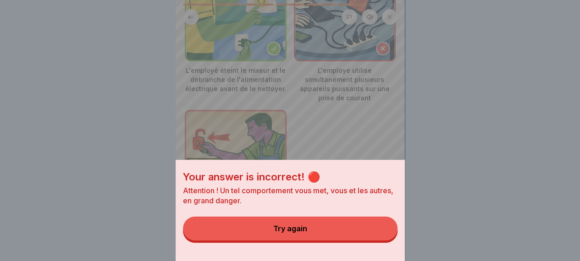
drag, startPoint x: 328, startPoint y: 140, endPoint x: 323, endPoint y: 148, distance: 9.5
click at [328, 141] on div "Your answer is incorrect! 🔴 Attention ! Un tel comportement vous met, vous et l…" at bounding box center [290, 130] width 229 height 261
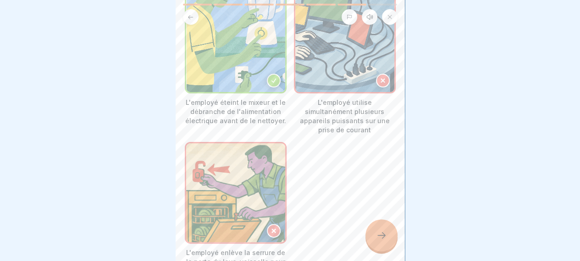
scroll to position [92, 0]
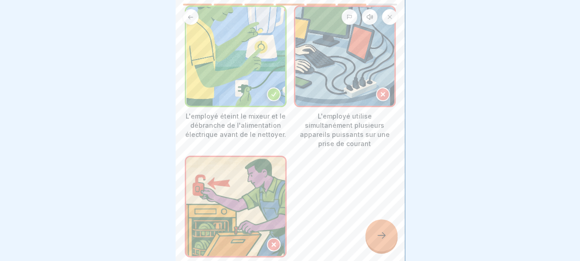
click at [268, 94] on div at bounding box center [236, 57] width 102 height 102
click at [272, 91] on icon at bounding box center [274, 94] width 6 height 6
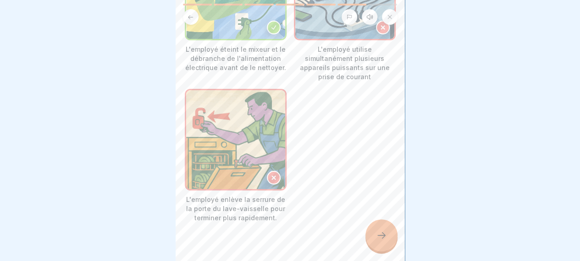
scroll to position [67, 0]
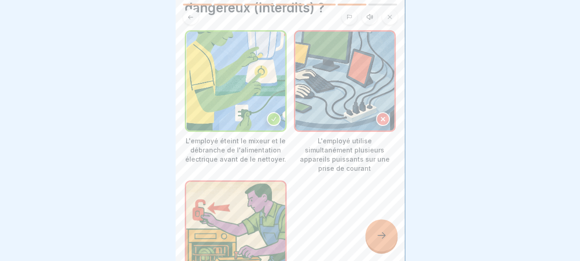
click at [271, 116] on icon at bounding box center [274, 119] width 6 height 6
click at [377, 112] on div at bounding box center [383, 119] width 14 height 14
click at [380, 116] on icon at bounding box center [383, 119] width 6 height 6
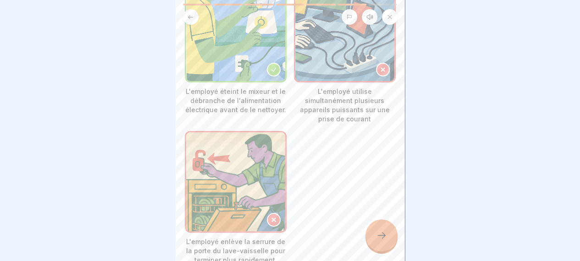
scroll to position [138, 0]
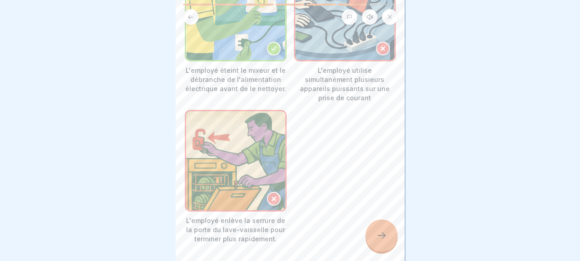
click at [251, 174] on img at bounding box center [235, 160] width 99 height 99
click at [271, 196] on icon at bounding box center [274, 199] width 6 height 6
click at [386, 237] on icon at bounding box center [381, 235] width 11 height 11
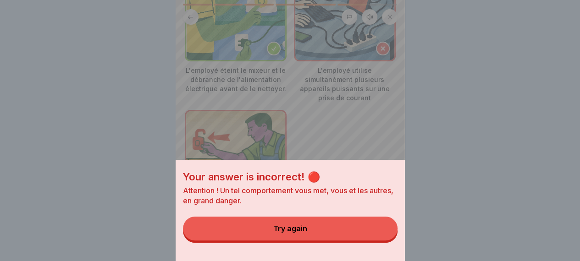
click at [294, 233] on div "Try again" at bounding box center [290, 229] width 34 height 8
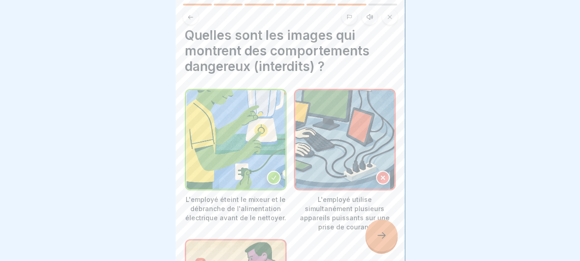
scroll to position [0, 0]
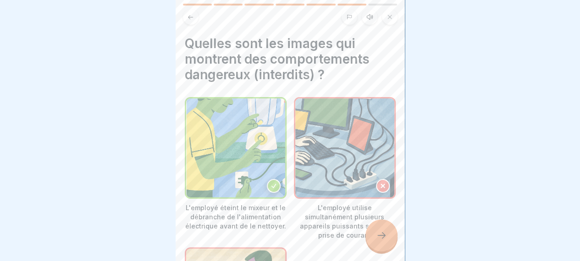
click at [272, 183] on icon at bounding box center [274, 186] width 6 height 6
click at [205, 161] on img at bounding box center [235, 148] width 99 height 99
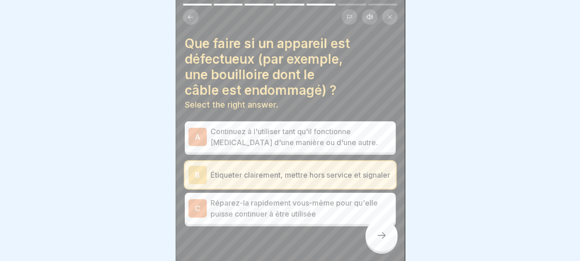
click at [234, 156] on div "A Continuez à l'utiliser tant qu'il fonctionne [MEDICAL_DATA] d'une manière ou …" at bounding box center [290, 175] width 211 height 103
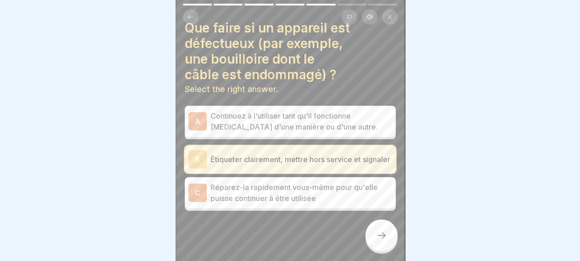
scroll to position [23, 0]
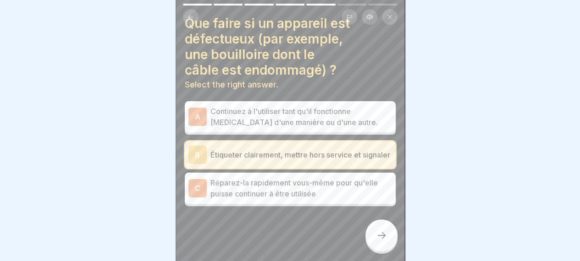
click at [394, 237] on div at bounding box center [382, 236] width 32 height 32
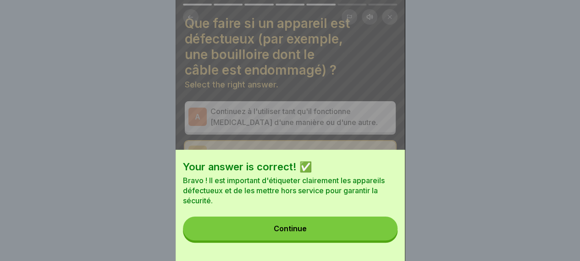
click at [316, 234] on button "Continue" at bounding box center [290, 229] width 215 height 24
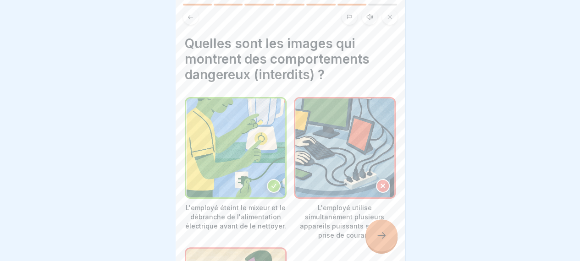
click at [272, 183] on icon at bounding box center [274, 186] width 6 height 6
click at [380, 183] on icon at bounding box center [383, 186] width 6 height 6
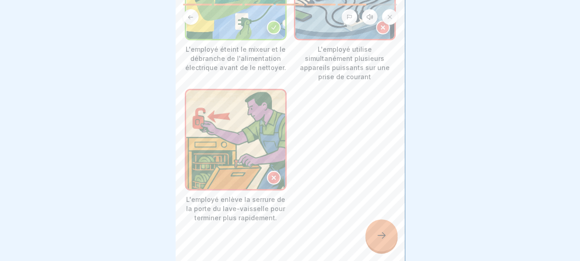
scroll to position [7, 0]
click at [272, 176] on icon at bounding box center [274, 178] width 4 height 4
click at [383, 233] on icon at bounding box center [381, 235] width 11 height 11
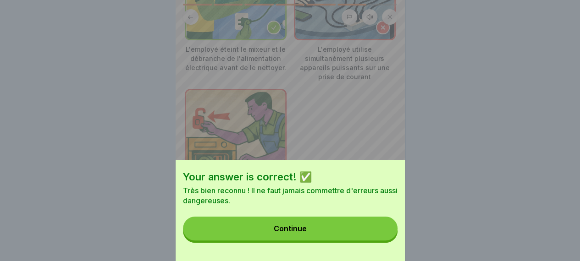
click at [327, 235] on button "Continue" at bounding box center [290, 229] width 215 height 24
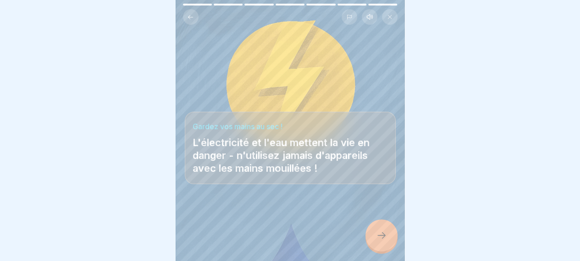
click at [374, 233] on div at bounding box center [382, 236] width 32 height 32
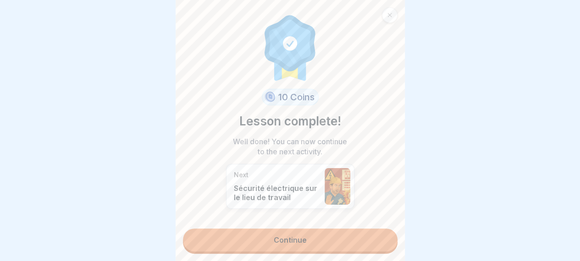
click at [279, 233] on link "Continue" at bounding box center [290, 240] width 215 height 23
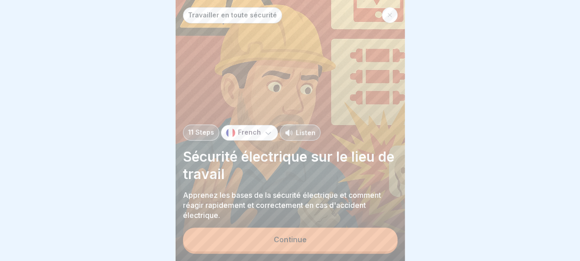
click at [283, 237] on div "Continue" at bounding box center [290, 240] width 33 height 8
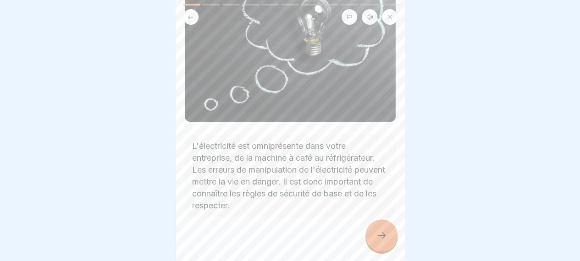
scroll to position [110, 0]
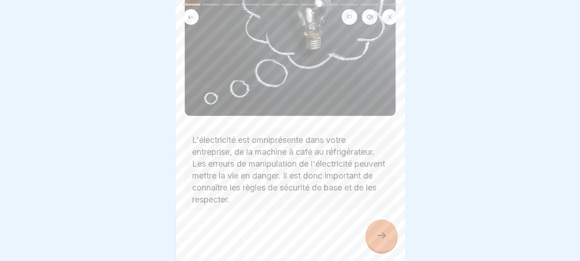
click at [383, 229] on div at bounding box center [382, 236] width 32 height 32
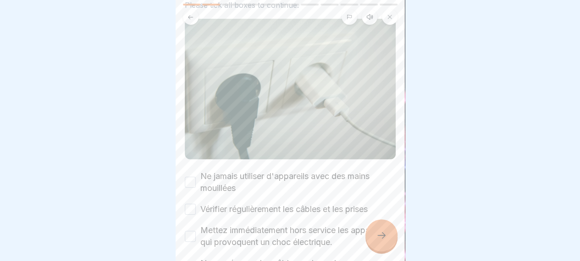
scroll to position [92, 0]
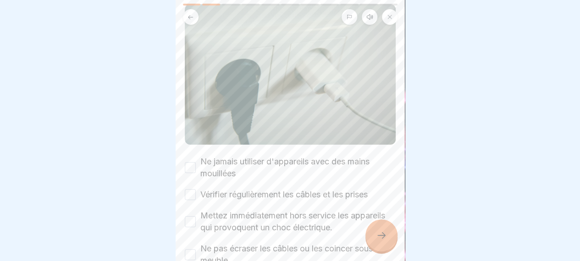
click at [190, 162] on button "Ne jamais utiliser d'appareils avec des mains mouillées" at bounding box center [190, 167] width 11 height 11
click at [189, 189] on button "Vérifier régulièrement les câbles et les prises" at bounding box center [190, 194] width 11 height 11
drag, startPoint x: 192, startPoint y: 215, endPoint x: 190, endPoint y: 220, distance: 5.8
click at [192, 216] on button "Mettez immédiatement hors service les appareils qui provoquent un choc électriq…" at bounding box center [190, 221] width 11 height 11
click at [192, 237] on button "Ne pas écraser les câbles ou les coincer sous un meuble" at bounding box center [190, 255] width 11 height 11
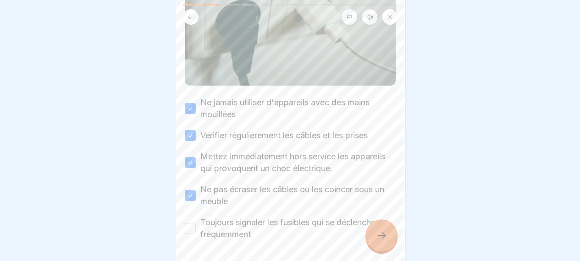
scroll to position [180, 0]
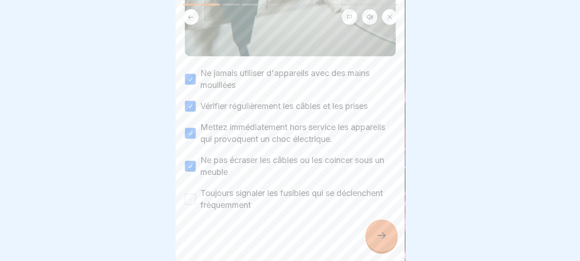
drag, startPoint x: 187, startPoint y: 185, endPoint x: 189, endPoint y: 189, distance: 4.7
click at [189, 194] on button "Toujours signaler les fusibles qui se déclenchent fréquemment" at bounding box center [190, 199] width 11 height 11
click at [379, 237] on icon at bounding box center [381, 235] width 11 height 11
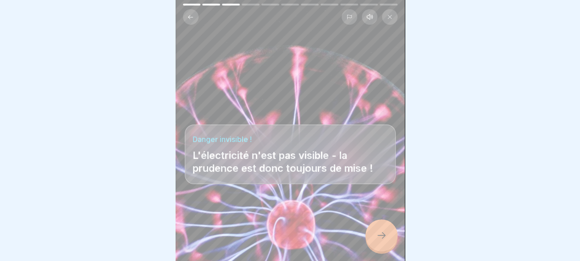
click at [381, 235] on icon at bounding box center [381, 235] width 11 height 11
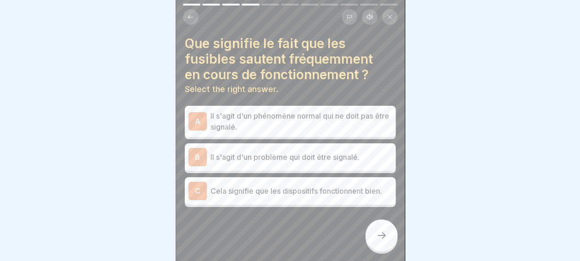
click at [207, 148] on div "B Il s'agit d'un problème qui doit être signalé." at bounding box center [291, 157] width 204 height 18
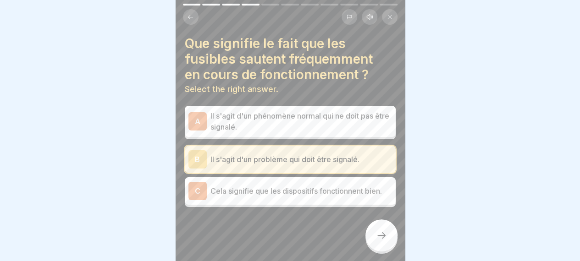
click at [383, 230] on div at bounding box center [382, 236] width 32 height 32
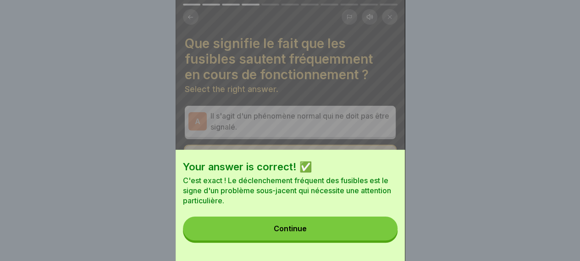
click at [280, 231] on button "Continue" at bounding box center [290, 229] width 215 height 24
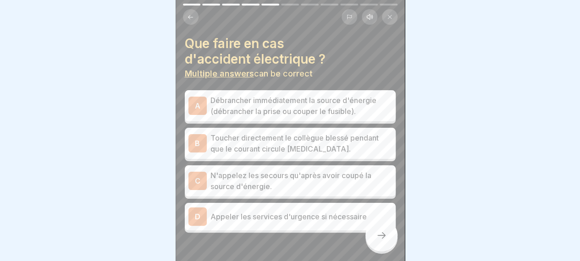
click at [240, 95] on p "Débrancher immédiatement la source d'énergie (débrancher la prise ou couper le …" at bounding box center [302, 106] width 182 height 22
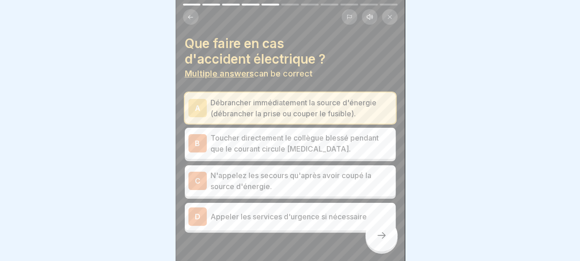
click at [308, 182] on p "N'appelez les secours qu'après avoir coupé la source d'énergie." at bounding box center [302, 181] width 182 height 22
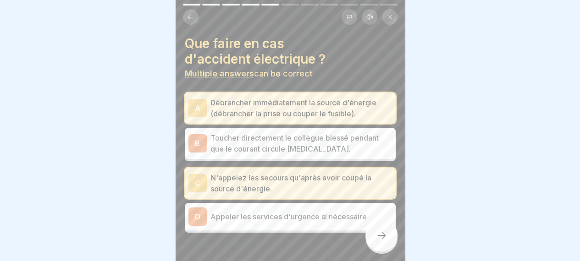
click at [295, 211] on p "Appeler les services d'urgence si nécessaire" at bounding box center [302, 216] width 182 height 11
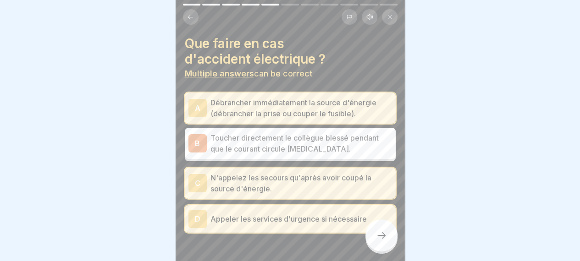
click at [383, 233] on icon at bounding box center [381, 235] width 11 height 11
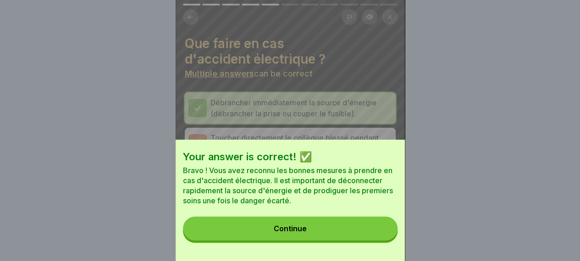
click at [310, 232] on button "Continue" at bounding box center [290, 229] width 215 height 24
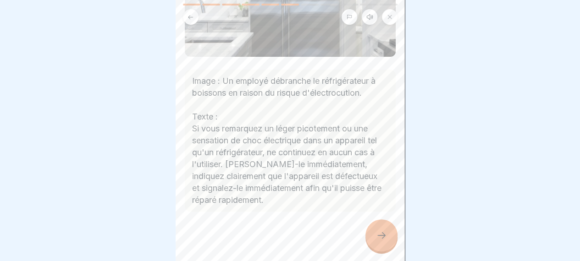
scroll to position [179, 0]
drag, startPoint x: 394, startPoint y: 233, endPoint x: 389, endPoint y: 233, distance: 4.6
click at [393, 233] on div at bounding box center [382, 236] width 32 height 32
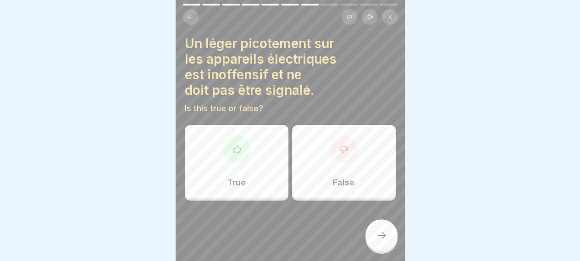
click at [339, 146] on icon at bounding box center [343, 149] width 9 height 9
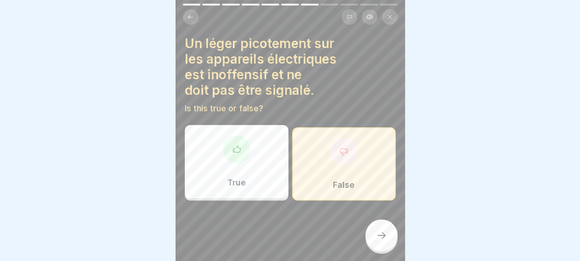
click at [389, 237] on div at bounding box center [382, 236] width 32 height 32
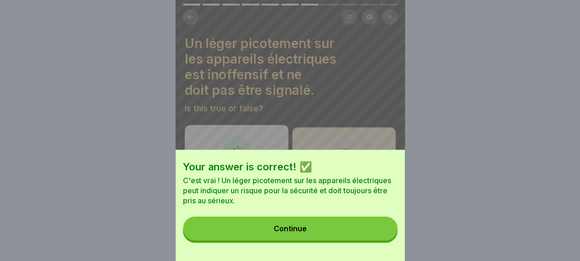
click at [329, 231] on button "Continue" at bounding box center [290, 229] width 215 height 24
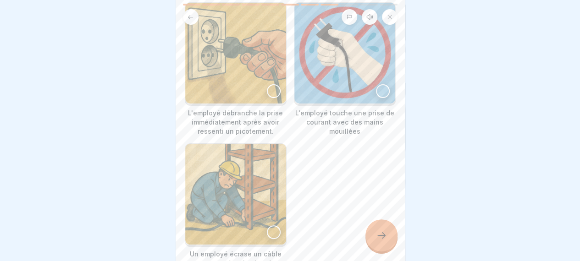
scroll to position [92, 0]
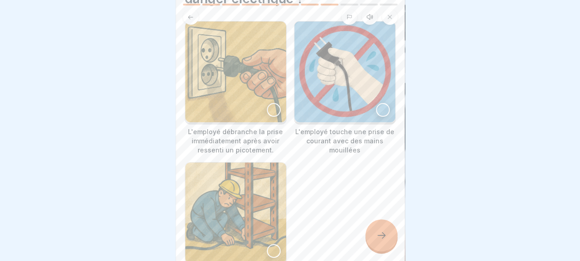
click at [270, 103] on div at bounding box center [274, 110] width 14 height 14
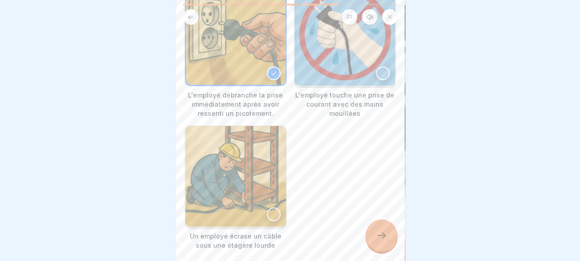
scroll to position [165, 0]
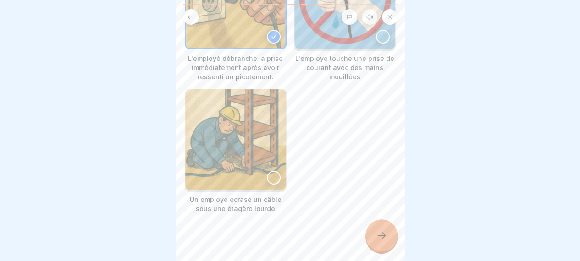
click at [374, 233] on div at bounding box center [382, 236] width 32 height 32
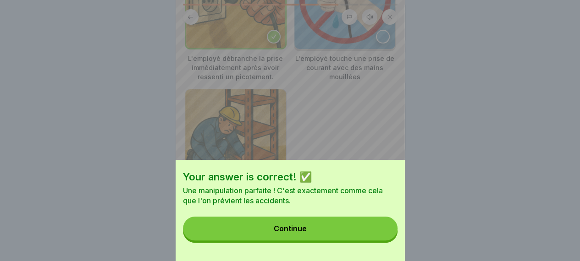
click at [319, 233] on button "Continue" at bounding box center [290, 229] width 215 height 24
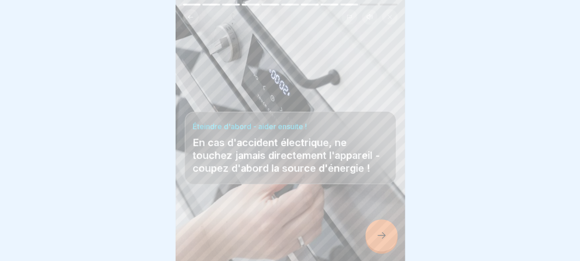
click at [385, 228] on div at bounding box center [382, 236] width 32 height 32
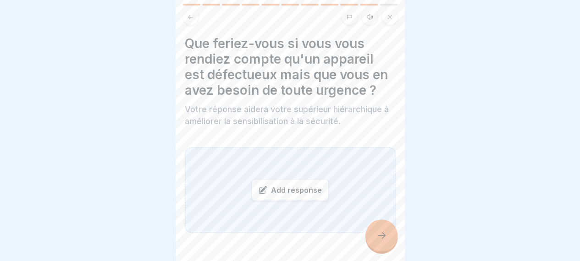
click at [283, 197] on div "Add response" at bounding box center [290, 190] width 78 height 22
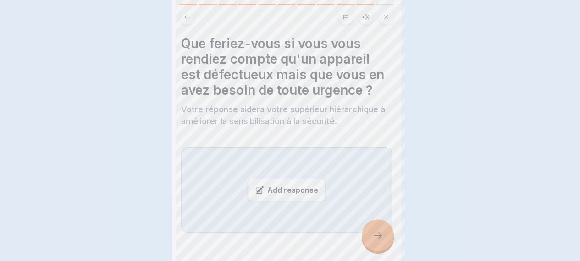
scroll to position [0, 0]
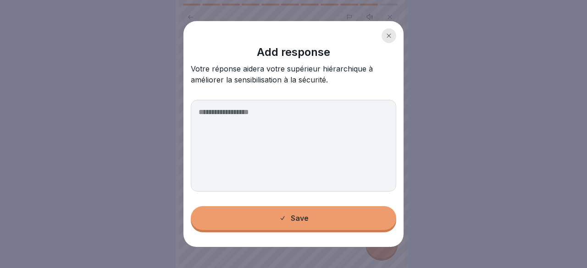
click at [223, 113] on textarea at bounding box center [293, 146] width 205 height 92
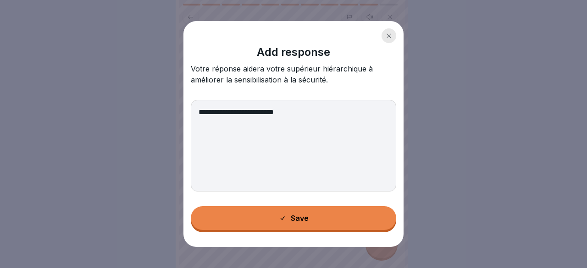
type textarea "**********"
click at [191, 206] on button "Save" at bounding box center [293, 218] width 205 height 24
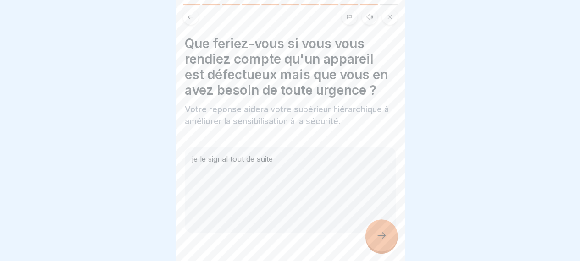
click at [288, 175] on div "je le signal tout de suite" at bounding box center [290, 190] width 211 height 85
click at [280, 174] on div "je le signal tout de suite" at bounding box center [290, 190] width 211 height 85
click at [277, 176] on div "je le signal tout de suite" at bounding box center [290, 190] width 211 height 85
click at [229, 170] on div "je le signal tout de suite" at bounding box center [290, 190] width 211 height 85
click at [205, 171] on div "je le signal tout de suite" at bounding box center [290, 190] width 211 height 85
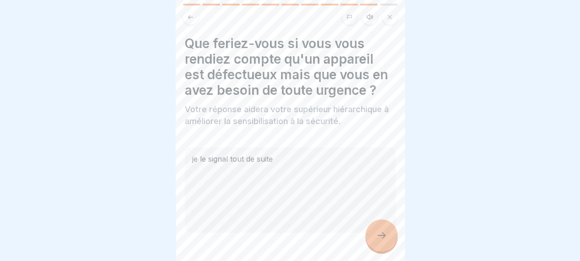
click at [390, 237] on div at bounding box center [382, 236] width 32 height 32
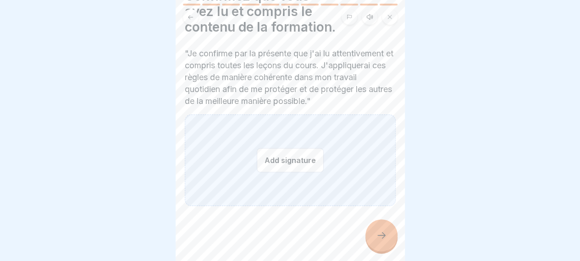
scroll to position [60, 0]
click at [289, 158] on button "Add signature" at bounding box center [290, 160] width 67 height 24
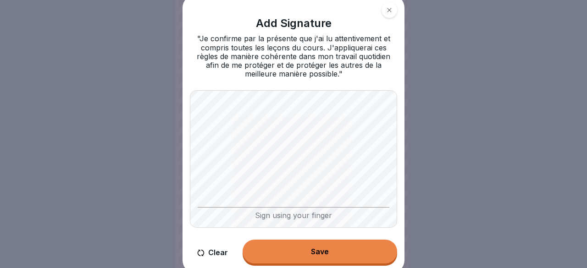
click at [269, 216] on div "Sign using your finger" at bounding box center [294, 213] width 192 height 13
click at [318, 237] on button "Save" at bounding box center [320, 252] width 155 height 24
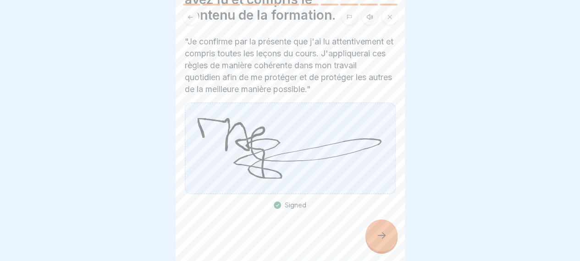
click at [378, 237] on icon at bounding box center [381, 235] width 11 height 11
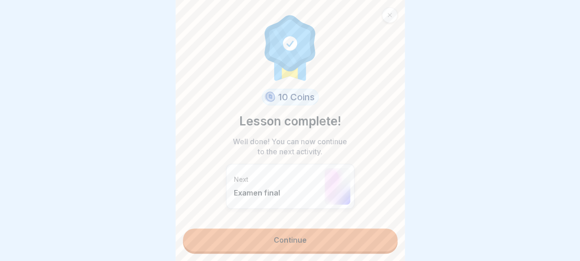
click at [293, 237] on link "Continue" at bounding box center [290, 240] width 215 height 23
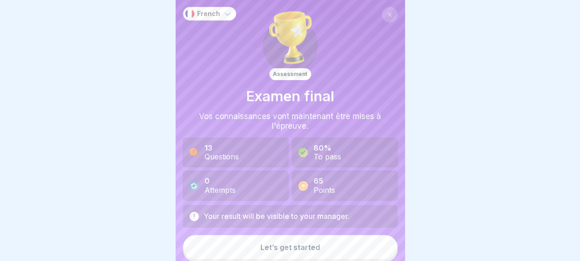
scroll to position [7, 0]
click at [301, 237] on div "Let’s get started" at bounding box center [291, 248] width 60 height 8
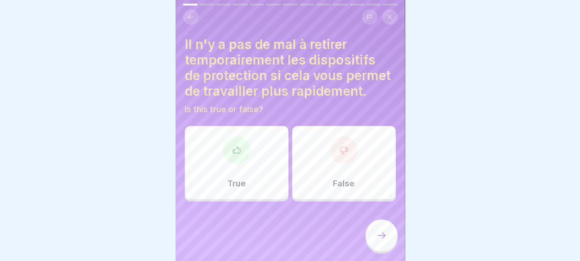
click at [343, 161] on div at bounding box center [344, 151] width 28 height 28
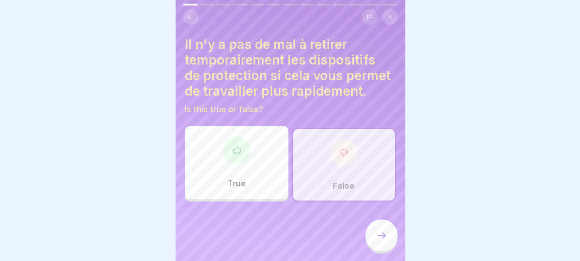
click at [379, 234] on icon at bounding box center [381, 235] width 11 height 11
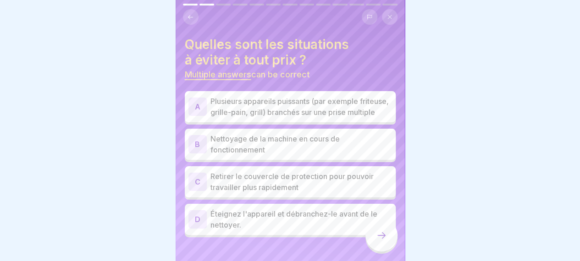
click at [239, 112] on p "Plusieurs appareils puissants (par exemple friteuse, grille-pain, grill) branch…" at bounding box center [302, 107] width 182 height 22
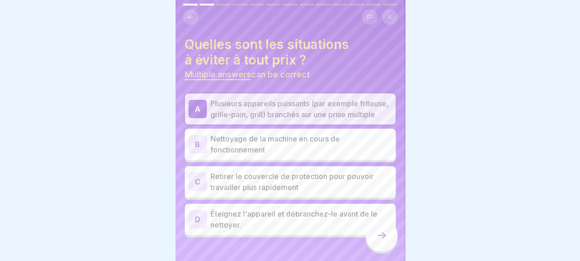
click at [233, 148] on p "Nettoyage de la machine en cours de fonctionnement" at bounding box center [302, 144] width 182 height 22
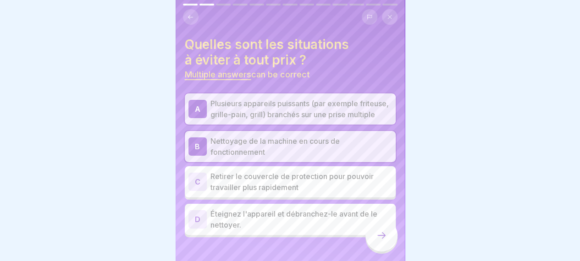
click at [237, 167] on div "A Plusieurs appareils puissants (par exemple friteuse, grille-pain, grill) bran…" at bounding box center [290, 166] width 211 height 144
click at [310, 185] on p "Retirer le couvercle de protection pour pouvoir travailler plus rapidement" at bounding box center [302, 182] width 182 height 22
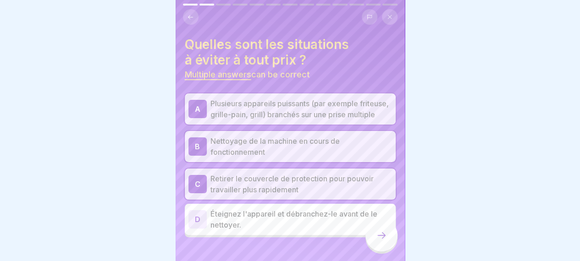
click at [383, 236] on icon at bounding box center [381, 235] width 11 height 11
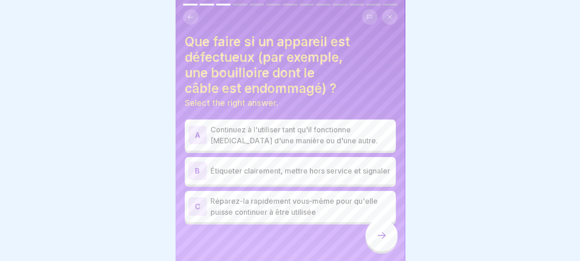
scroll to position [6, 0]
click at [265, 166] on p "Étiqueter clairement, mettre hors service et signaler" at bounding box center [302, 171] width 182 height 11
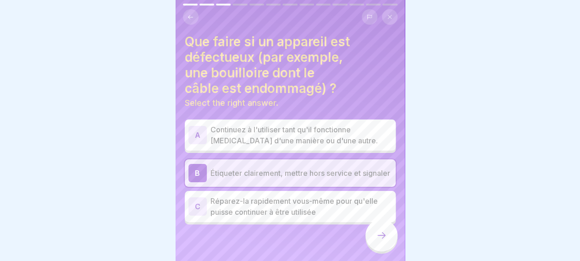
click at [374, 233] on div at bounding box center [382, 236] width 32 height 32
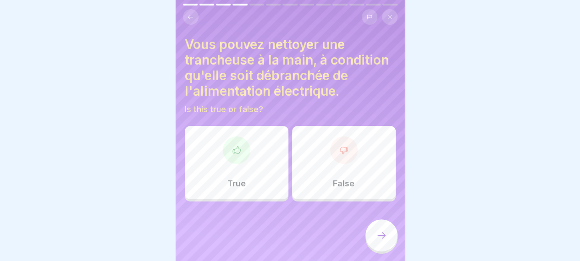
click at [342, 154] on div at bounding box center [344, 151] width 28 height 28
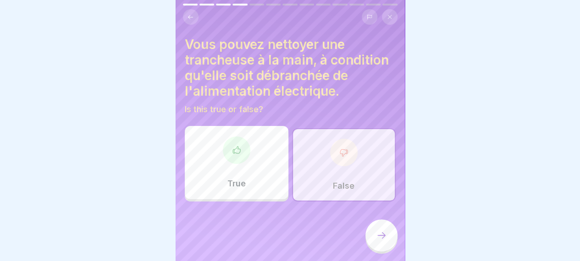
click at [377, 233] on icon at bounding box center [381, 235] width 11 height 11
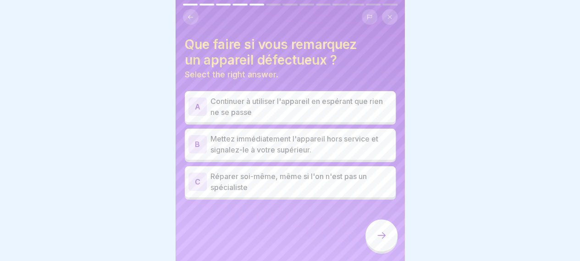
click at [313, 133] on p "Mettez immédiatement l'appareil hors service et signalez-le à votre supérieur." at bounding box center [302, 144] width 182 height 22
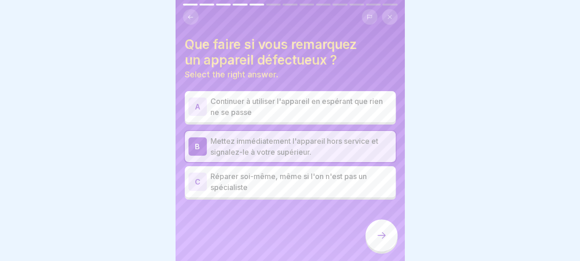
click at [378, 236] on icon at bounding box center [381, 235] width 11 height 11
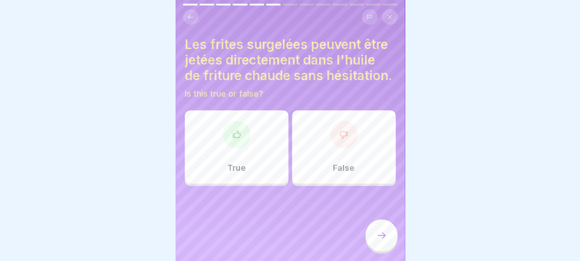
click at [238, 149] on div at bounding box center [237, 135] width 28 height 28
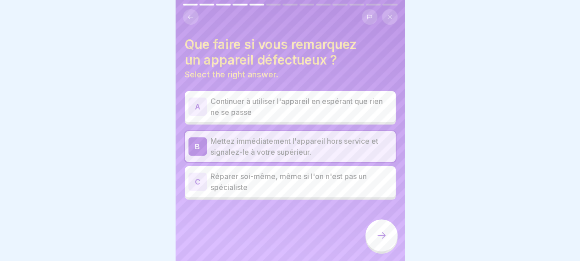
click at [378, 234] on icon at bounding box center [381, 235] width 11 height 11
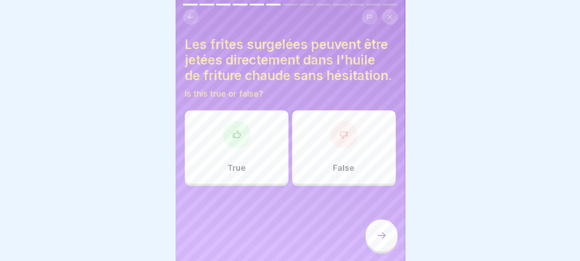
click at [223, 153] on div "True" at bounding box center [237, 147] width 104 height 73
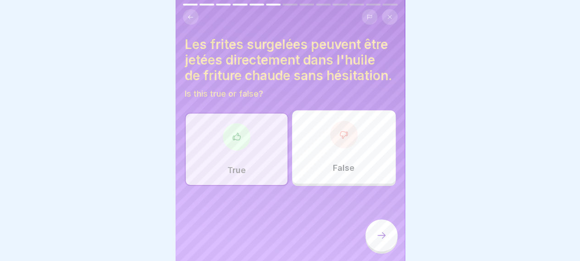
click at [387, 234] on div at bounding box center [382, 236] width 32 height 32
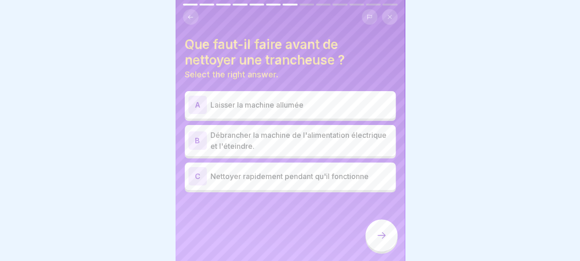
click at [302, 133] on p "Débrancher la machine de l'alimentation électrique et l'éteindre." at bounding box center [302, 141] width 182 height 22
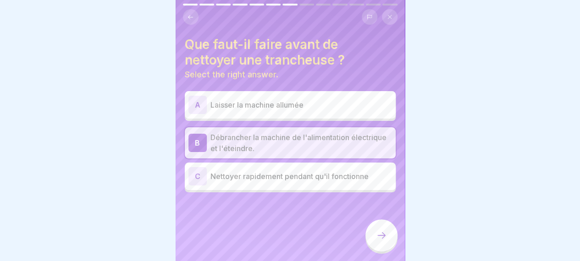
click at [378, 233] on icon at bounding box center [381, 235] width 11 height 11
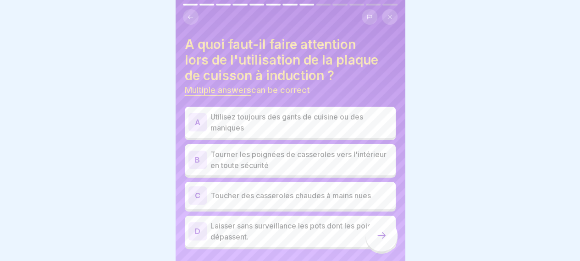
click at [267, 115] on p "Utilisez toujours des gants de cuisine ou des maniques" at bounding box center [302, 122] width 182 height 22
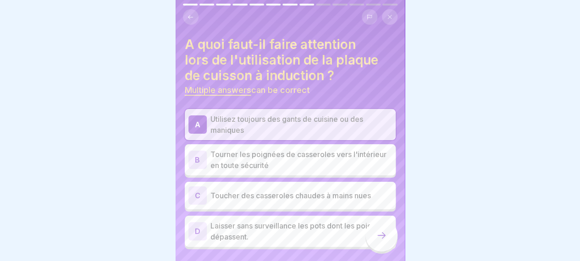
click at [244, 149] on p "Tourner les poignées de casseroles vers l'intérieur en toute sécurité" at bounding box center [302, 160] width 182 height 22
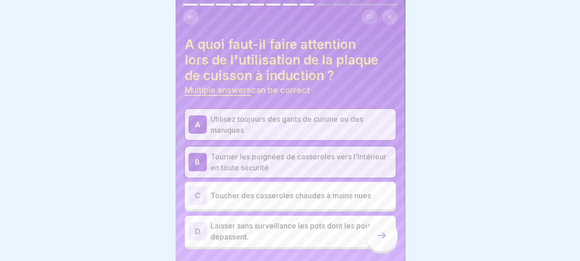
click at [348, 228] on p "Laisser sans surveillance les pots dont les poignées dépassent." at bounding box center [302, 232] width 182 height 22
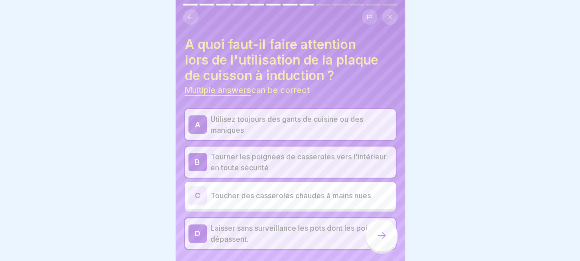
click at [381, 237] on icon at bounding box center [381, 235] width 11 height 11
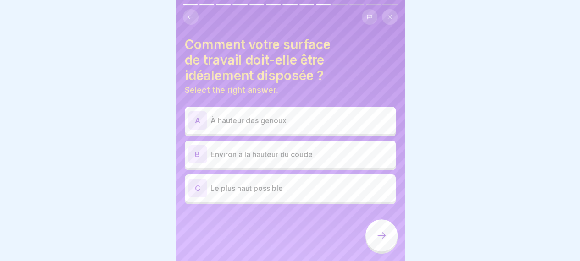
click at [270, 149] on p "Environ à la hauteur du coude" at bounding box center [302, 154] width 182 height 11
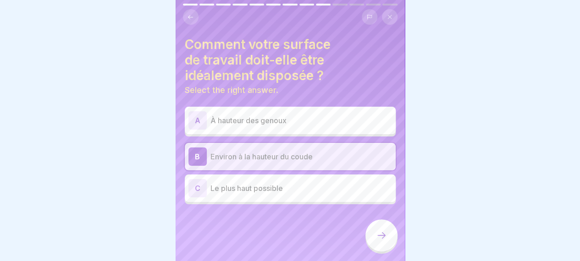
click at [380, 234] on icon at bounding box center [381, 235] width 11 height 11
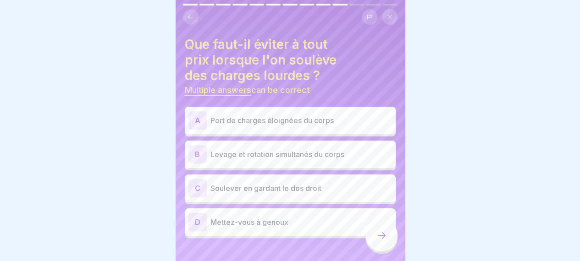
click at [267, 149] on p "Levage et rotation simultanés du corps" at bounding box center [302, 154] width 182 height 11
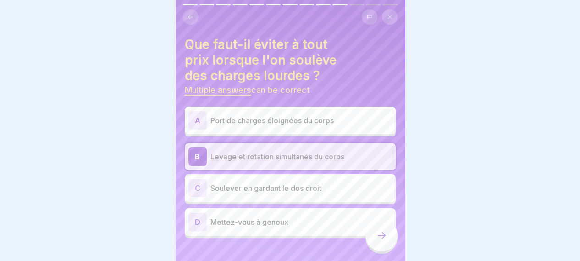
click at [235, 115] on p "Port de charges éloignées du corps" at bounding box center [302, 120] width 182 height 11
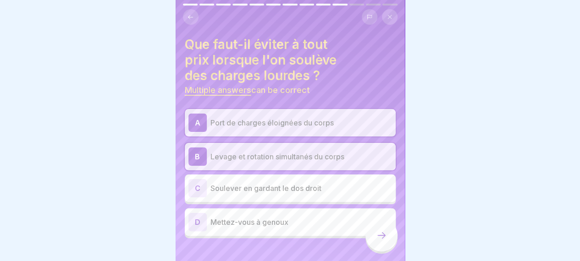
click at [375, 233] on div at bounding box center [382, 236] width 32 height 32
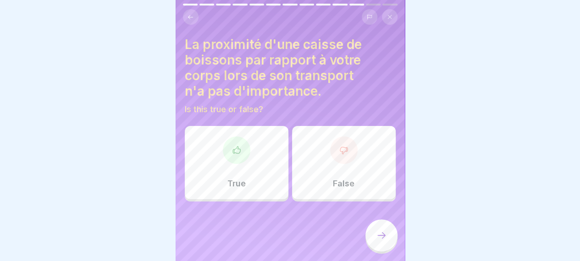
click at [343, 156] on div "False" at bounding box center [344, 162] width 104 height 73
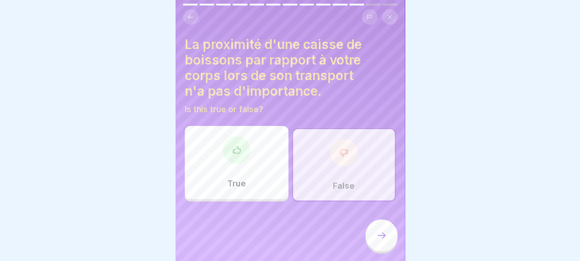
click at [380, 232] on icon at bounding box center [381, 235] width 11 height 11
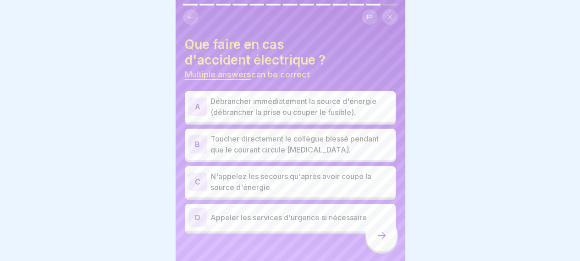
click at [292, 99] on p "Débrancher immédiatement la source d'énergie (débrancher la prise ou couper le …" at bounding box center [302, 107] width 182 height 22
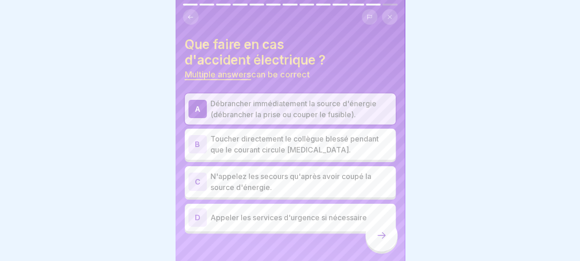
click at [326, 172] on p "N'appelez les secours qu'après avoir coupé la source d'énergie." at bounding box center [302, 182] width 182 height 22
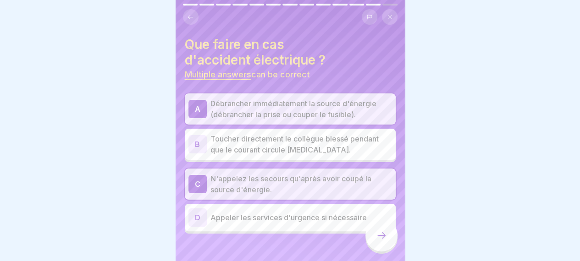
click at [336, 212] on p "Appeler les services d'urgence si nécessaire" at bounding box center [302, 217] width 182 height 11
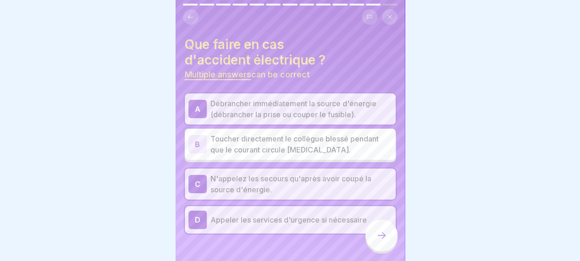
drag, startPoint x: 394, startPoint y: 234, endPoint x: 384, endPoint y: 236, distance: 9.4
click at [384, 236] on div at bounding box center [382, 236] width 32 height 32
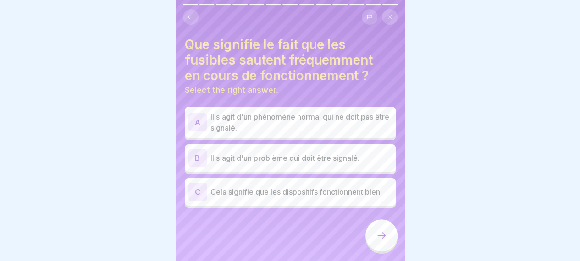
click at [269, 153] on p "Il s'agit d'un problème qui doit être signalé." at bounding box center [302, 158] width 182 height 11
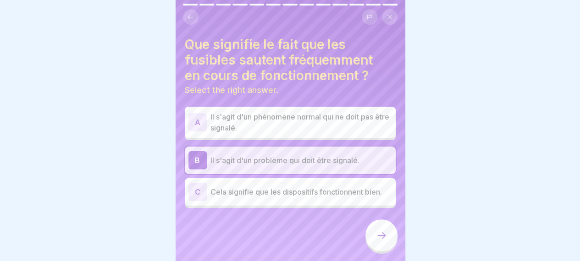
click at [379, 236] on icon at bounding box center [381, 235] width 11 height 11
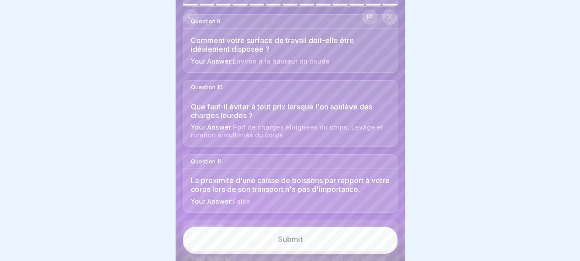
scroll to position [683, 0]
click at [288, 237] on div "Submit" at bounding box center [290, 239] width 25 height 8
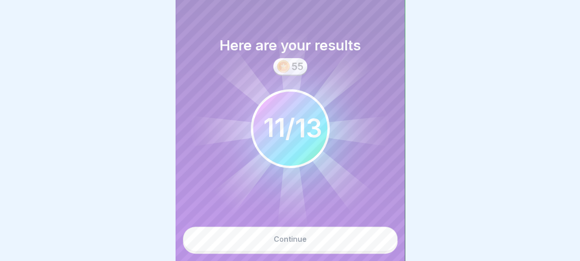
scroll to position [7, 0]
click at [302, 236] on button "Continue" at bounding box center [290, 239] width 215 height 25
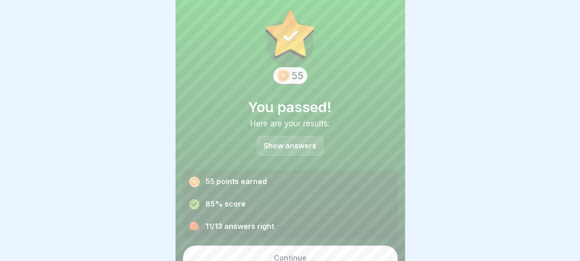
scroll to position [25, 0]
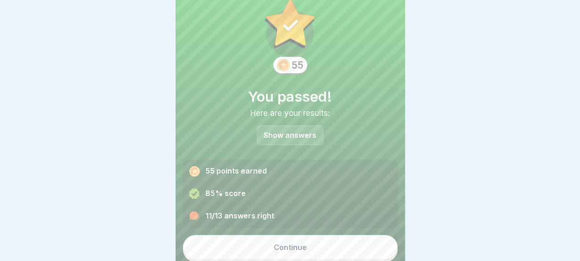
click at [283, 237] on div "Continue" at bounding box center [290, 248] width 33 height 8
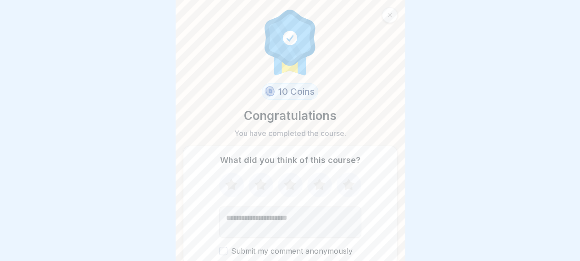
click at [286, 179] on icon at bounding box center [290, 184] width 12 height 11
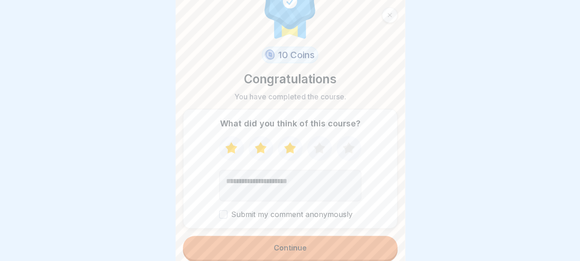
click at [289, 237] on button "Continue" at bounding box center [290, 248] width 215 height 24
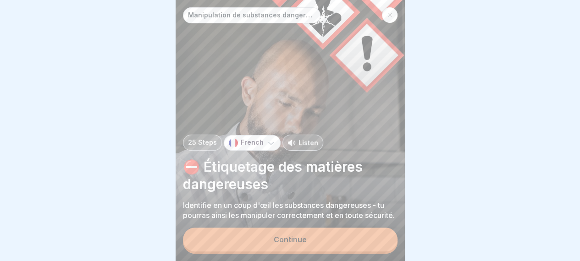
click at [391, 16] on icon at bounding box center [390, 15] width 4 height 4
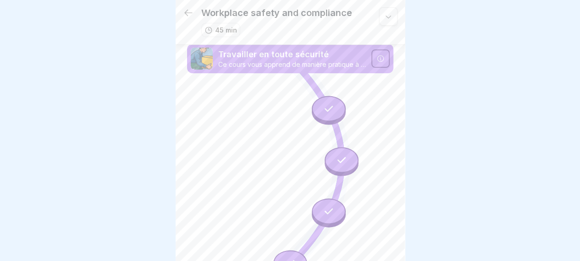
click at [386, 16] on icon at bounding box center [389, 17] width 6 height 3
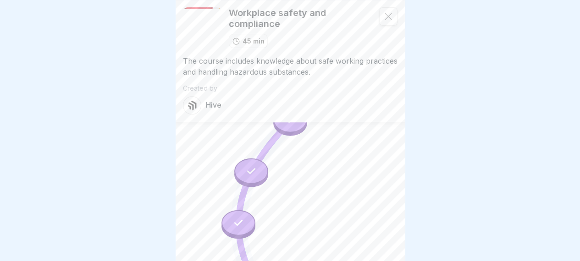
scroll to position [229, 0]
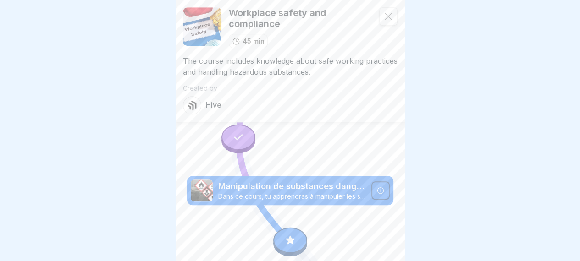
click at [479, 170] on div at bounding box center [290, 130] width 580 height 261
click at [386, 11] on div at bounding box center [388, 16] width 18 height 18
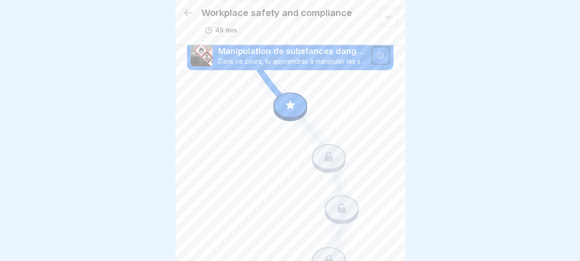
scroll to position [370, 0]
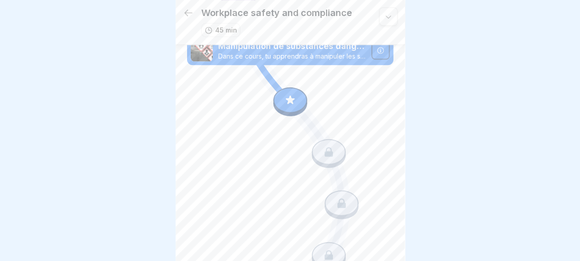
click at [286, 94] on icon at bounding box center [290, 100] width 12 height 12
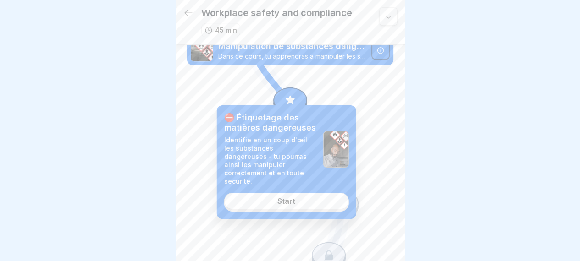
scroll to position [0, 0]
click at [389, 21] on div "Workplace safety and compliance 45 min" at bounding box center [290, 22] width 229 height 45
